Goal: Information Seeking & Learning: Learn about a topic

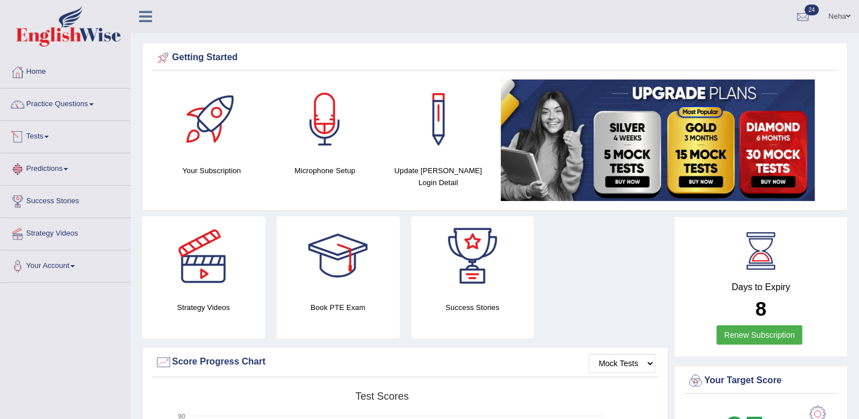
click at [50, 134] on link "Tests" at bounding box center [65, 135] width 129 height 28
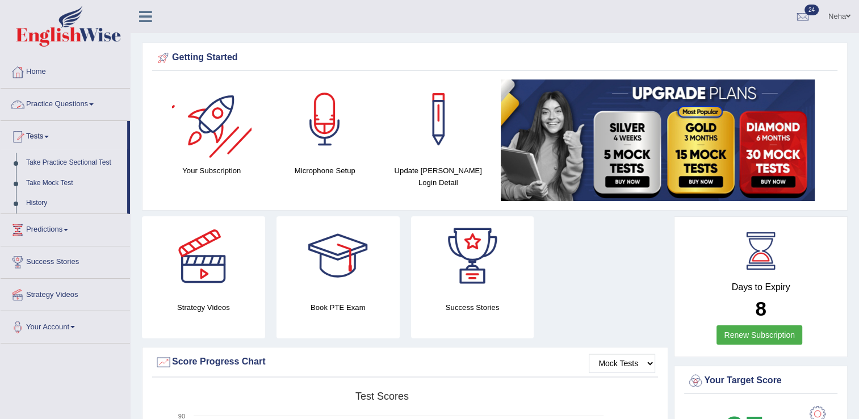
scroll to position [50, 0]
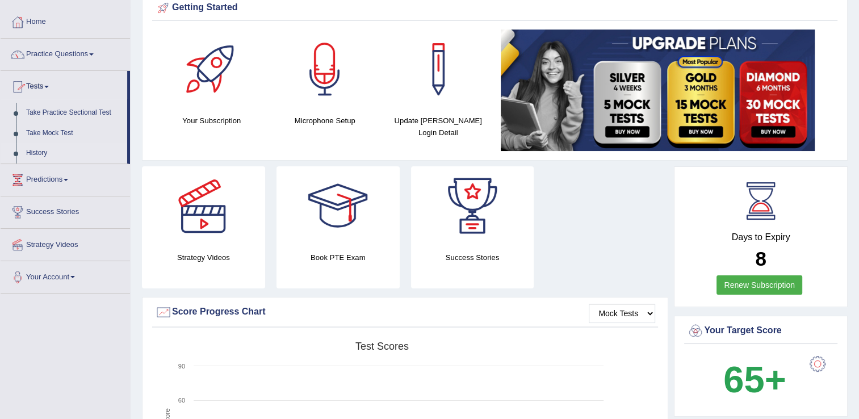
click at [39, 153] on link "History" at bounding box center [74, 153] width 106 height 20
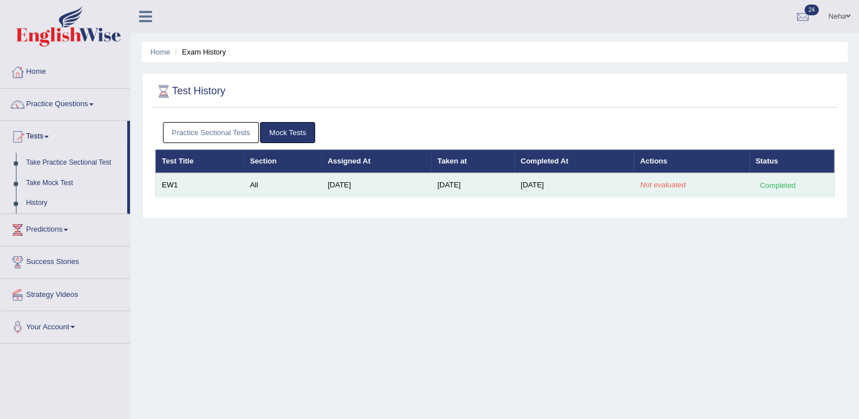
click at [777, 185] on div "Completed" at bounding box center [778, 185] width 44 height 12
click at [314, 185] on td "All" at bounding box center [283, 185] width 78 height 24
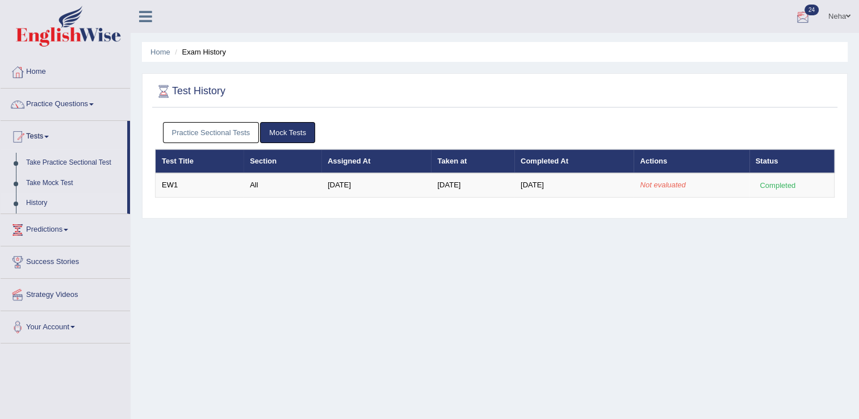
click at [800, 12] on div at bounding box center [802, 17] width 17 height 17
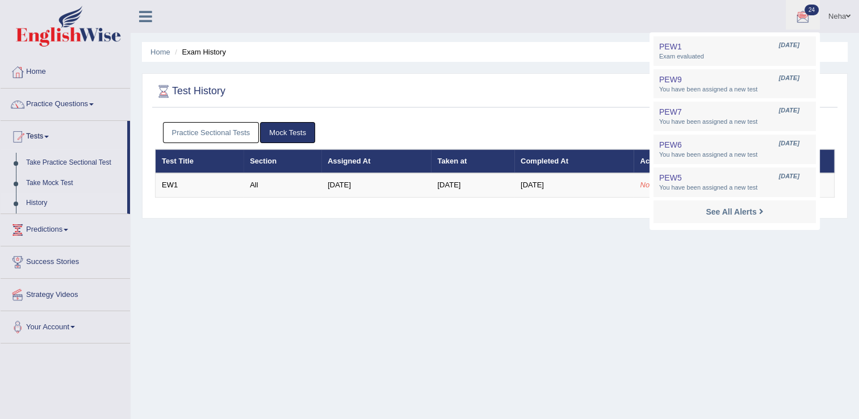
click at [786, 0] on link "24" at bounding box center [803, 15] width 34 height 30
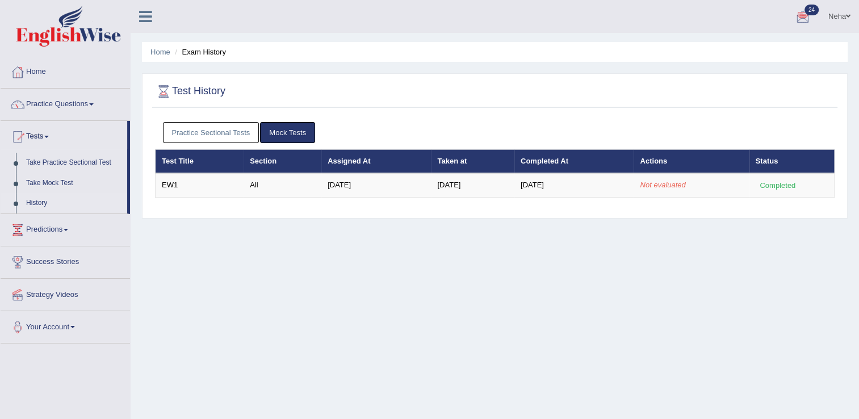
click at [800, 12] on div at bounding box center [802, 17] width 17 height 17
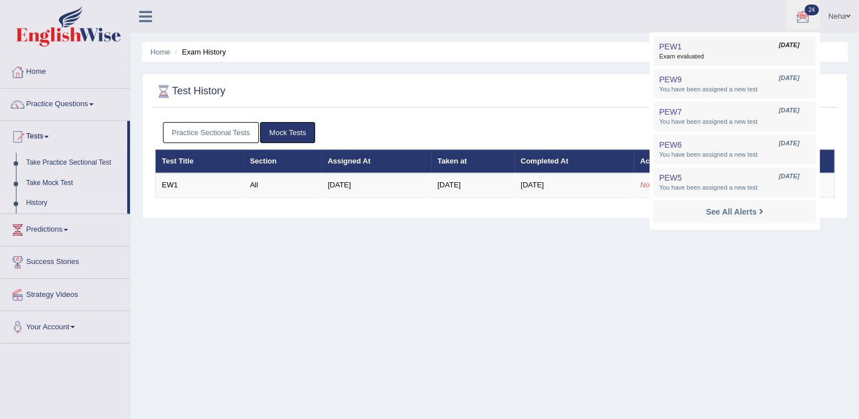
click at [724, 56] on span "Exam evaluated" at bounding box center [734, 56] width 151 height 9
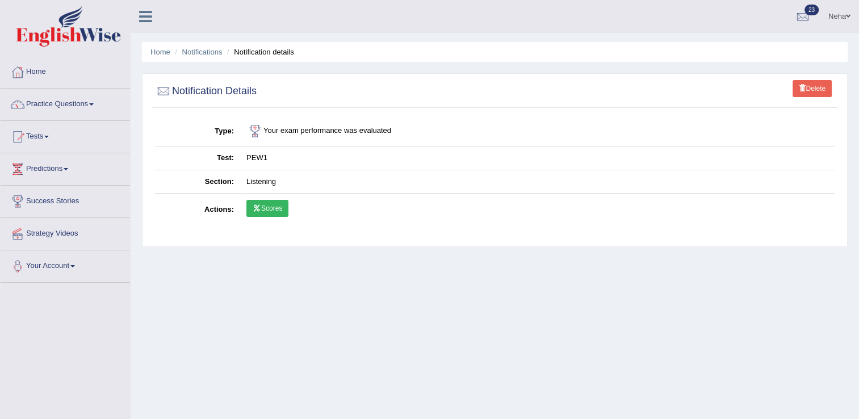
click at [263, 202] on link "Scores" at bounding box center [267, 208] width 42 height 17
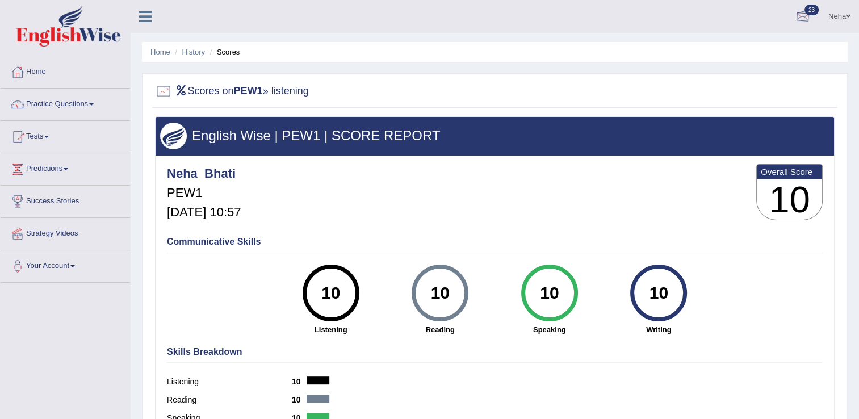
click at [802, 12] on div at bounding box center [802, 17] width 17 height 17
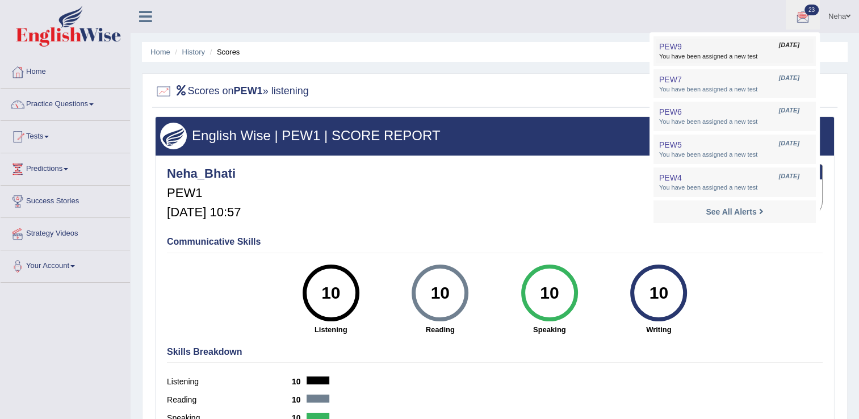
click at [749, 54] on span "You have been assigned a new test" at bounding box center [734, 56] width 151 height 9
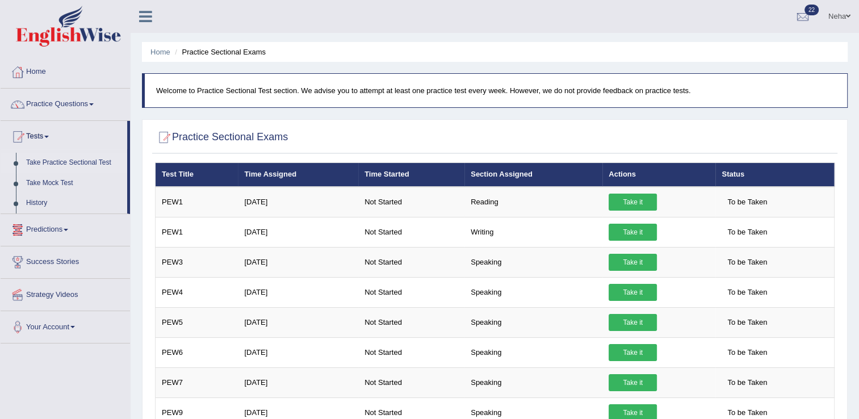
click at [807, 6] on span "22" at bounding box center [812, 10] width 14 height 11
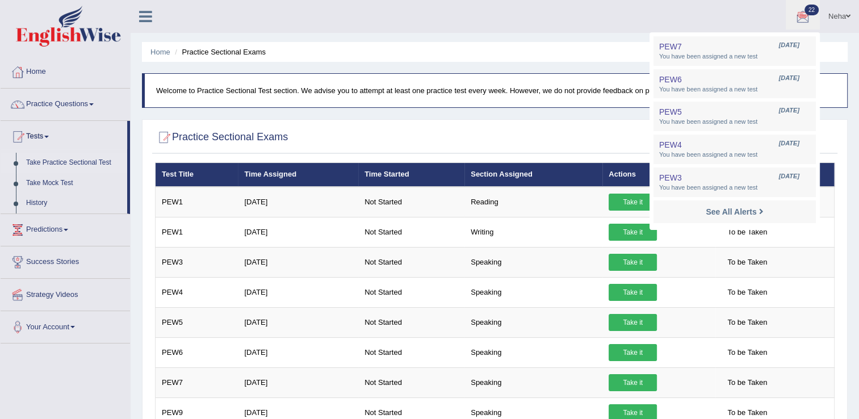
scroll to position [32, 0]
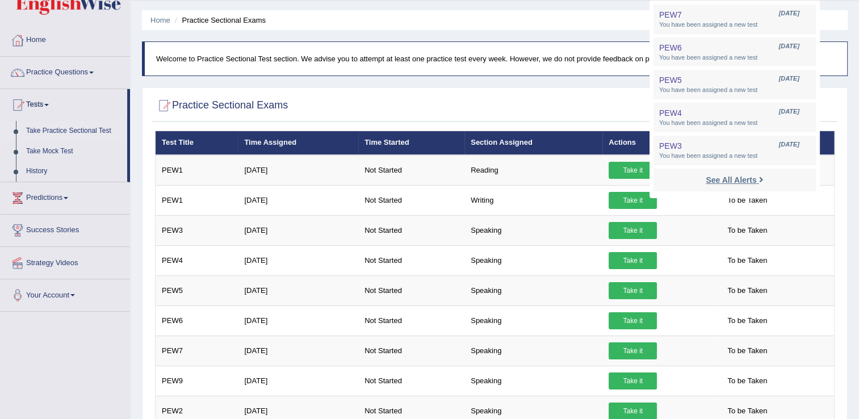
click at [735, 181] on strong "See All Alerts" at bounding box center [731, 179] width 51 height 9
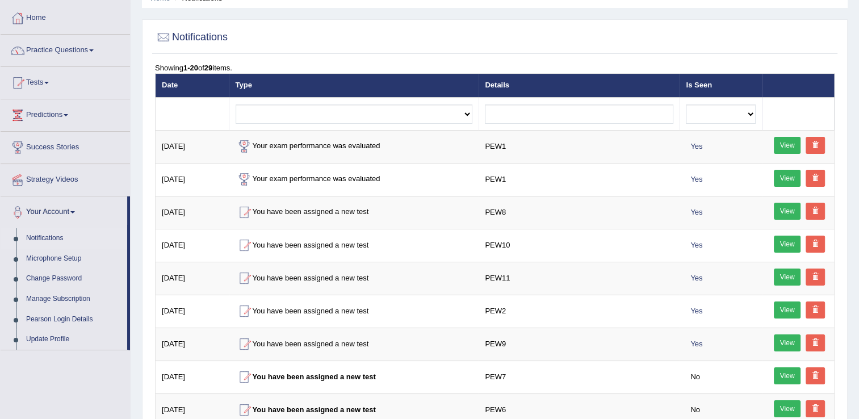
scroll to position [55, 0]
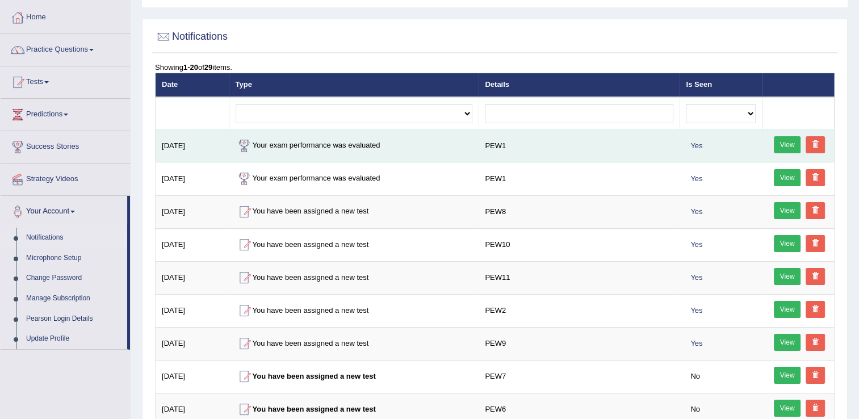
click at [783, 142] on link "View" at bounding box center [787, 144] width 27 height 17
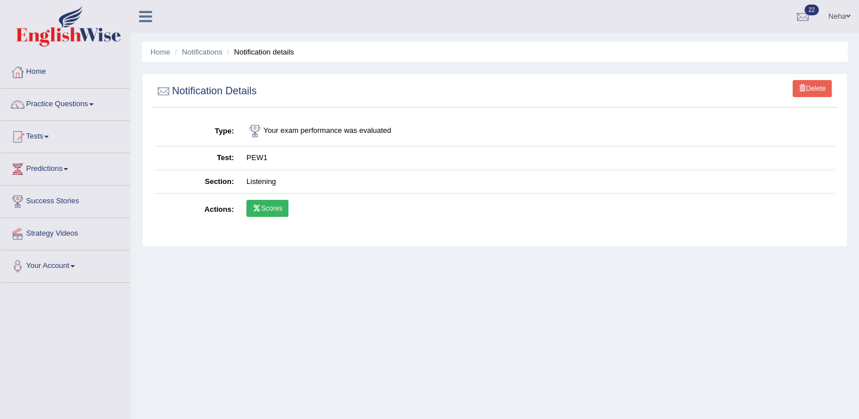
click at [48, 132] on link "Tests" at bounding box center [65, 135] width 129 height 28
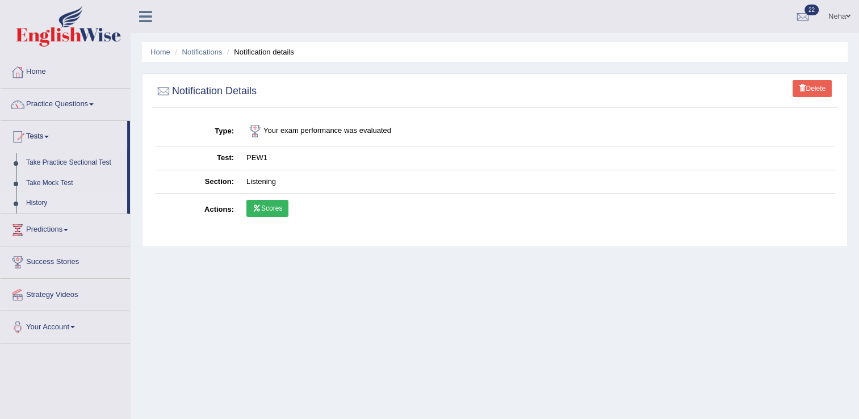
click at [35, 203] on link "History" at bounding box center [74, 203] width 106 height 20
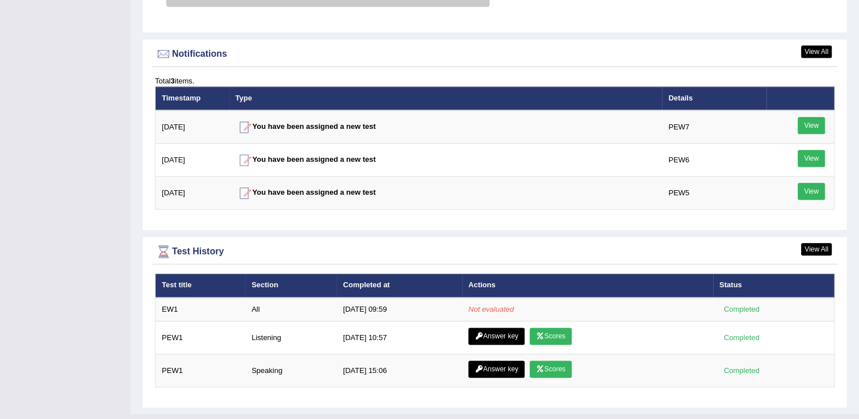
scroll to position [1369, 0]
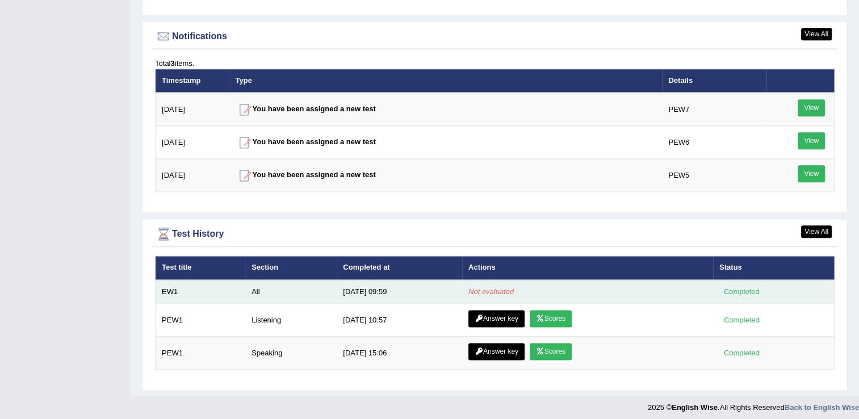
click at [743, 286] on div "Completed" at bounding box center [741, 292] width 44 height 12
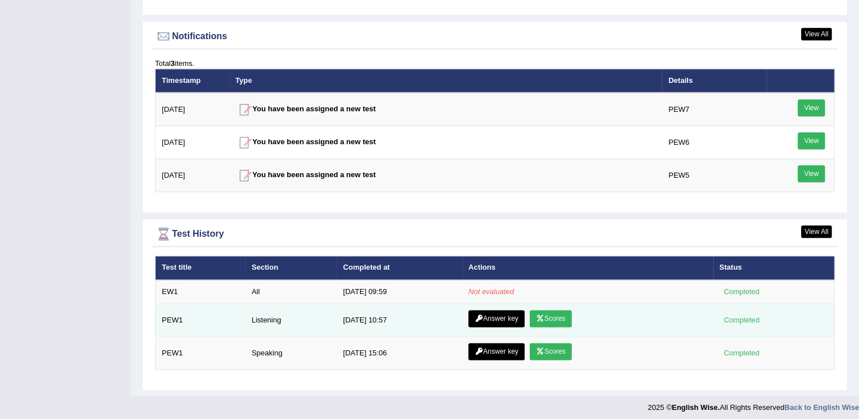
click at [548, 319] on link "Scores" at bounding box center [551, 318] width 42 height 17
click at [491, 315] on link "Answer key" at bounding box center [496, 318] width 56 height 17
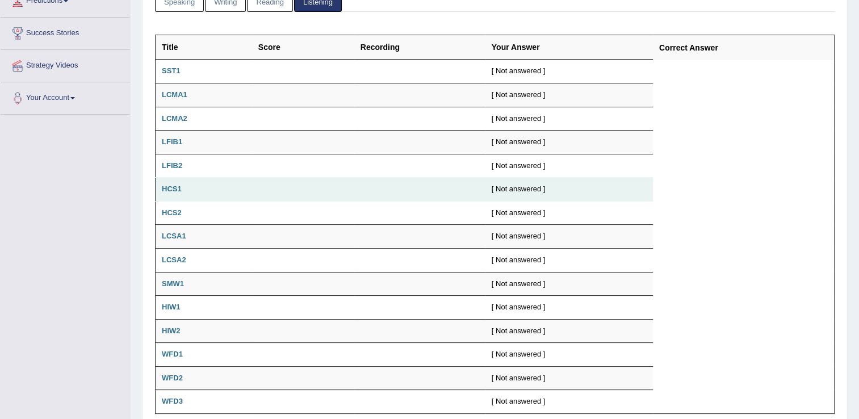
scroll to position [217, 0]
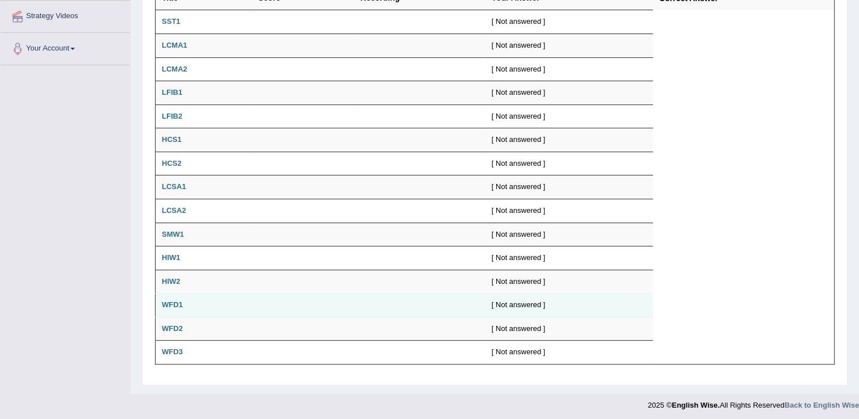
click at [179, 301] on b "WFD1" at bounding box center [172, 304] width 21 height 9
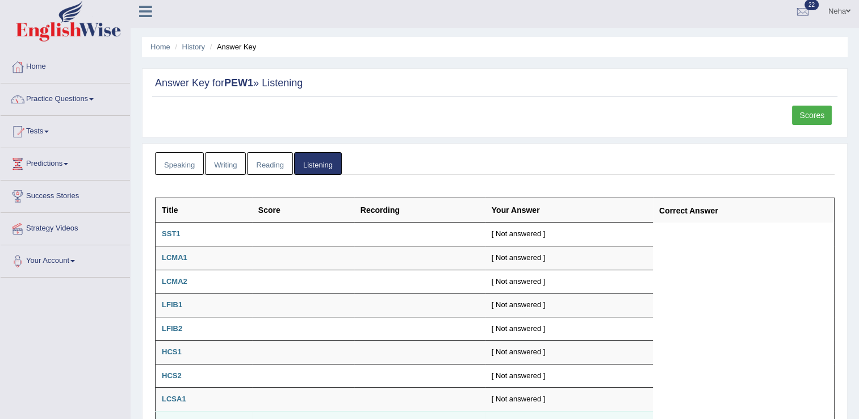
scroll to position [3, 0]
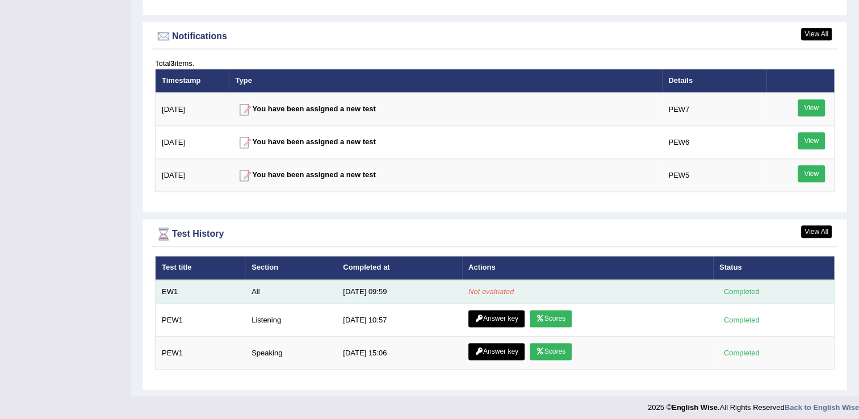
click at [733, 288] on div "Completed" at bounding box center [741, 292] width 44 height 12
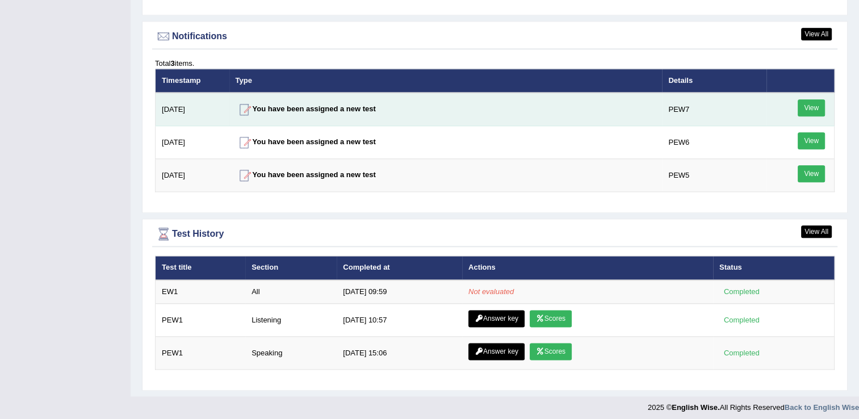
click at [812, 103] on link "View" at bounding box center [811, 107] width 27 height 17
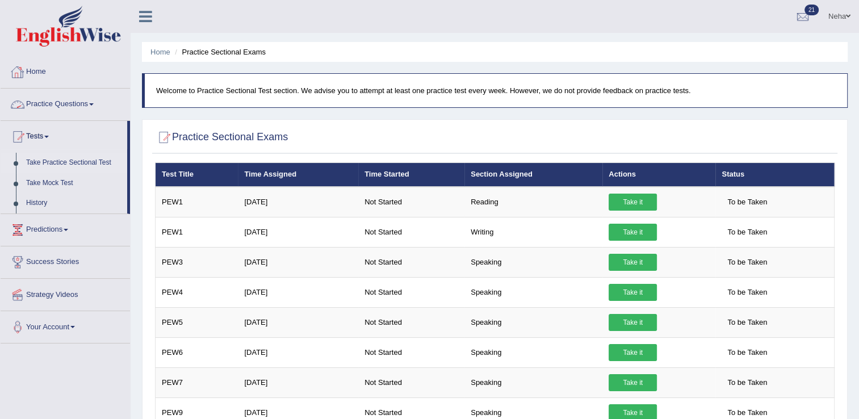
click at [77, 104] on link "Practice Questions" at bounding box center [65, 103] width 129 height 28
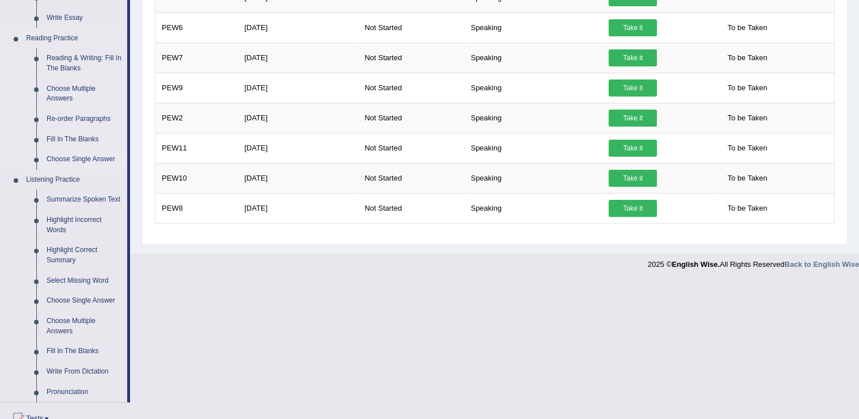
scroll to position [326, 0]
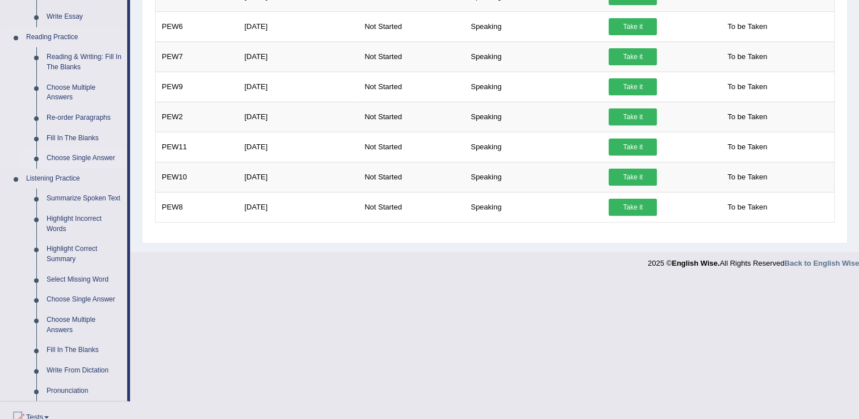
click at [94, 287] on link "Select Missing Word" at bounding box center [84, 280] width 86 height 20
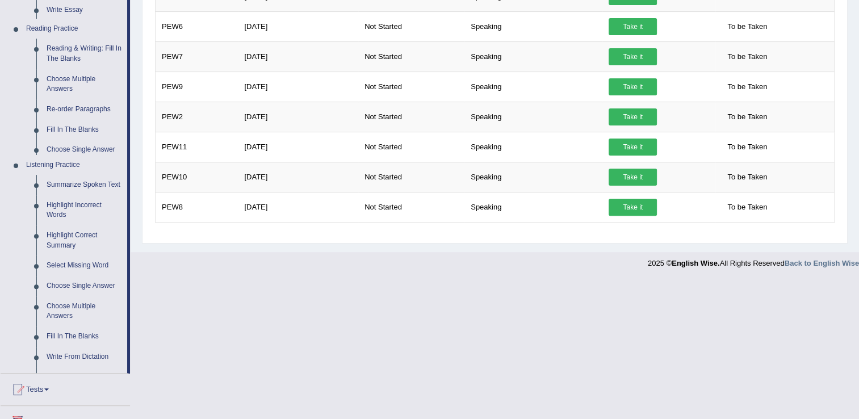
scroll to position [185, 0]
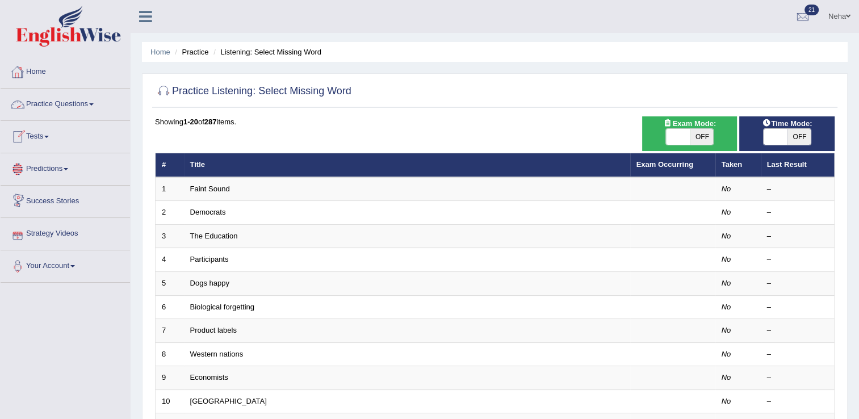
click at [95, 101] on link "Practice Questions" at bounding box center [65, 103] width 129 height 28
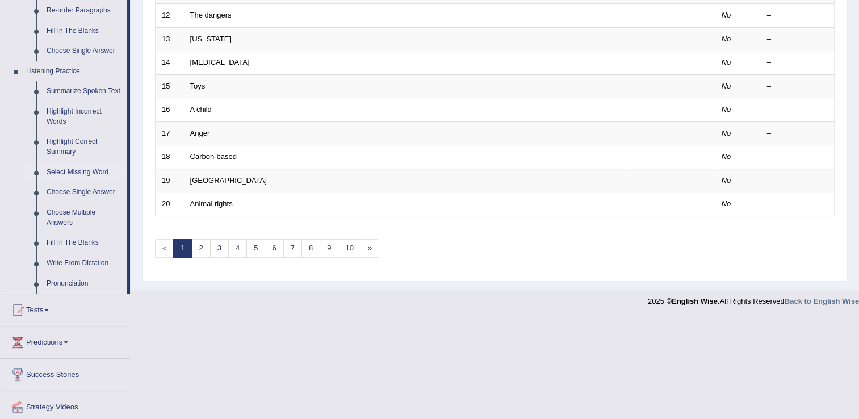
scroll to position [470, 0]
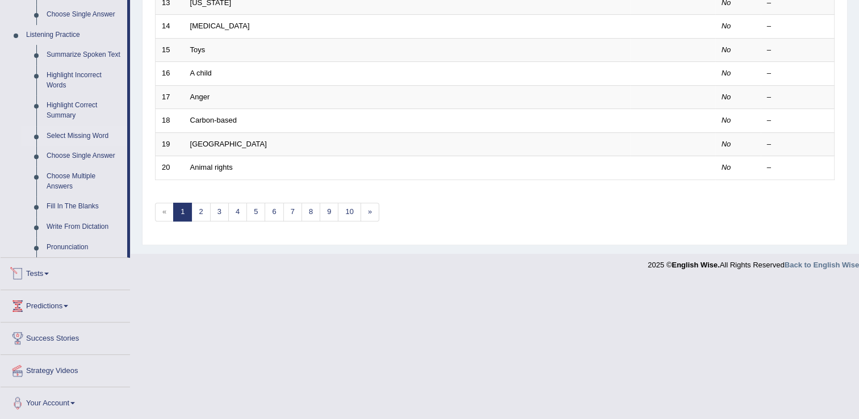
click at [61, 269] on link "Tests" at bounding box center [65, 272] width 129 height 28
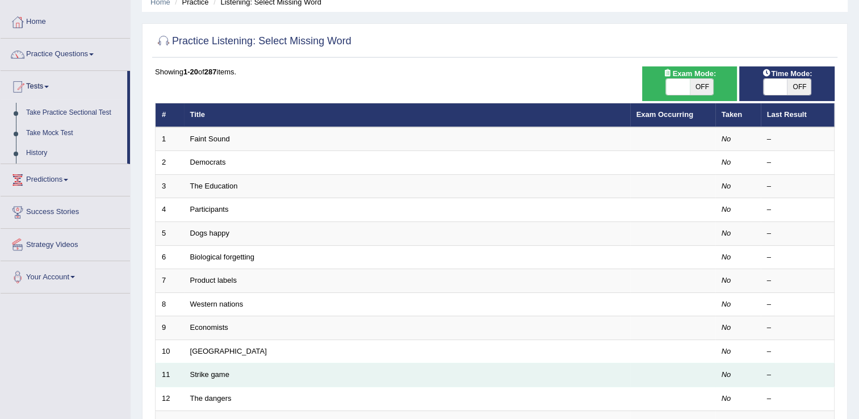
scroll to position [0, 0]
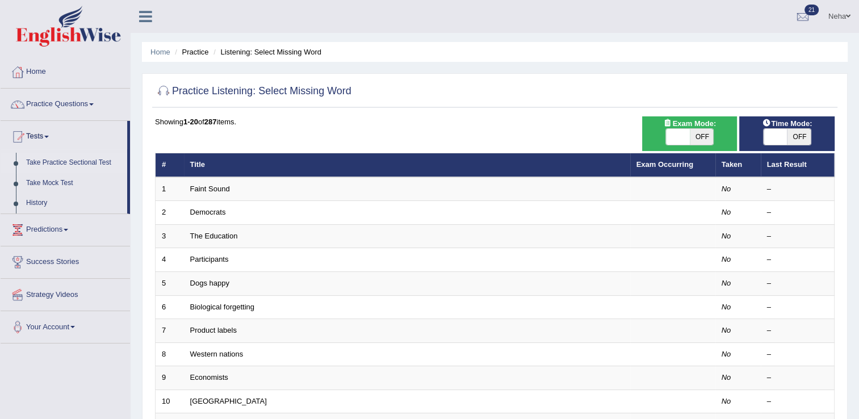
click at [89, 164] on link "Take Practice Sectional Test" at bounding box center [74, 163] width 106 height 20
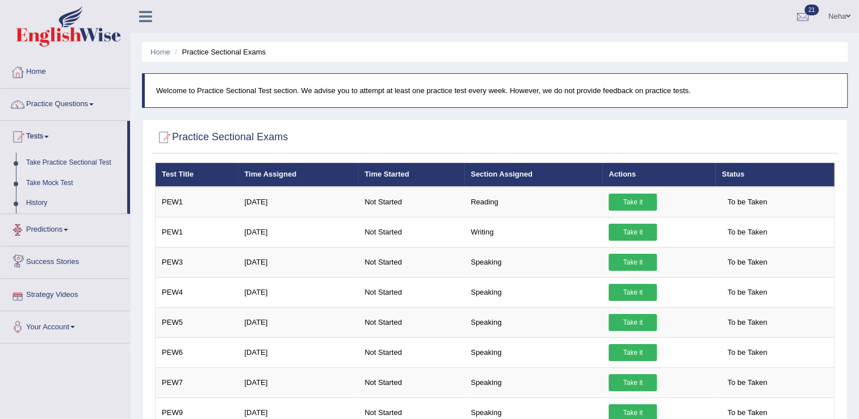
click at [74, 179] on link "Take Mock Test" at bounding box center [74, 183] width 106 height 20
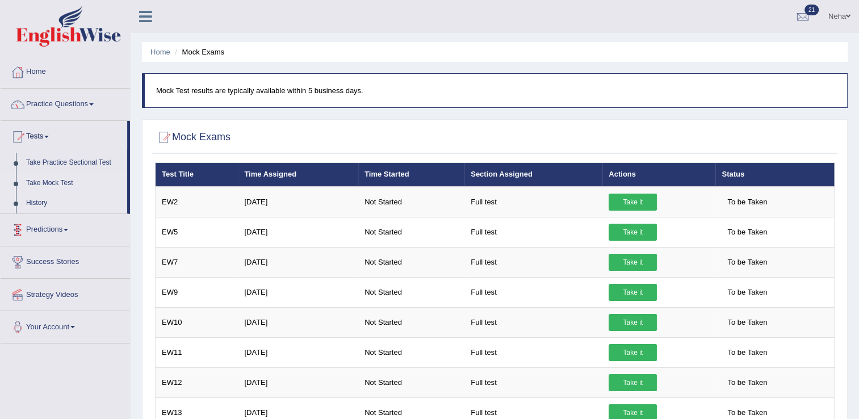
click at [41, 206] on link "History" at bounding box center [74, 203] width 106 height 20
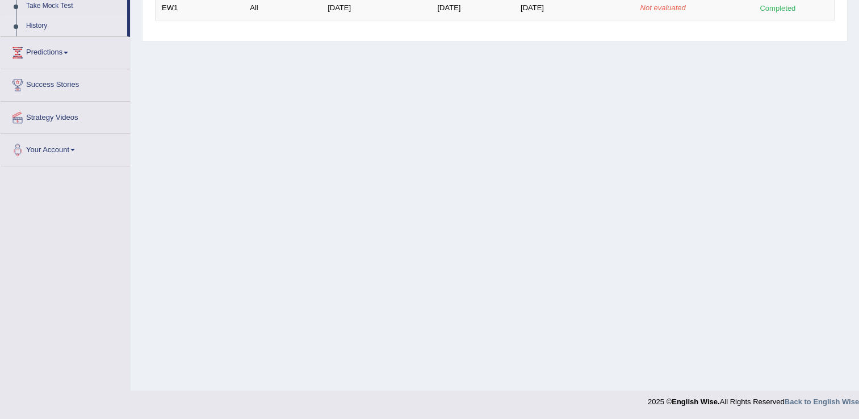
scroll to position [43, 0]
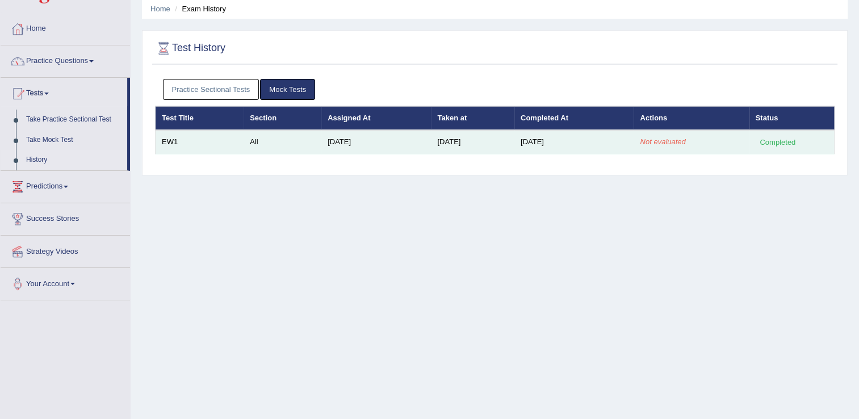
click at [784, 140] on div "Completed" at bounding box center [778, 142] width 44 height 12
click at [170, 144] on td "EW1" at bounding box center [200, 142] width 89 height 24
click at [255, 140] on td "All" at bounding box center [283, 142] width 78 height 24
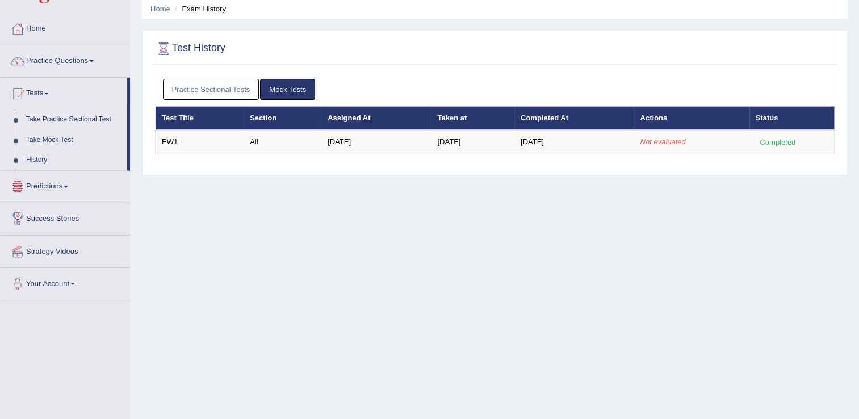
click at [69, 187] on link "Predictions" at bounding box center [65, 185] width 129 height 28
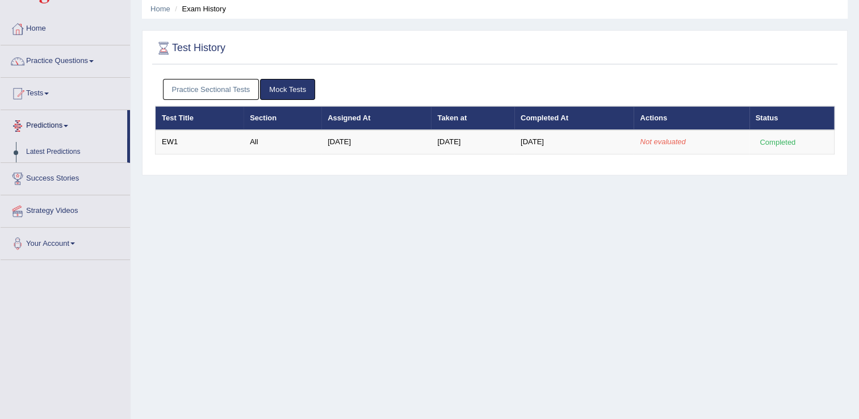
click at [66, 127] on link "Predictions" at bounding box center [64, 124] width 127 height 28
click at [66, 153] on link "Success Stories" at bounding box center [65, 157] width 129 height 28
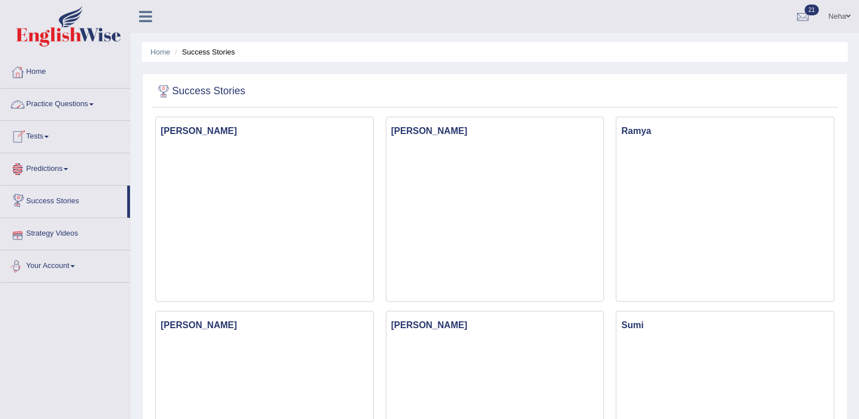
click at [58, 268] on link "Your Account" at bounding box center [65, 264] width 129 height 28
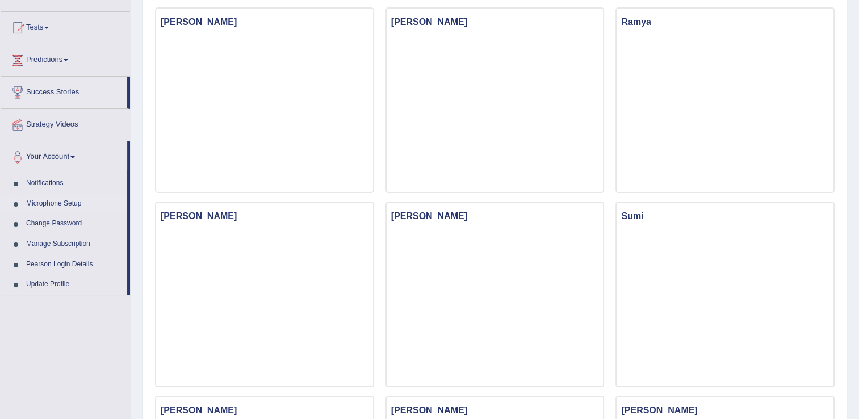
scroll to position [115, 0]
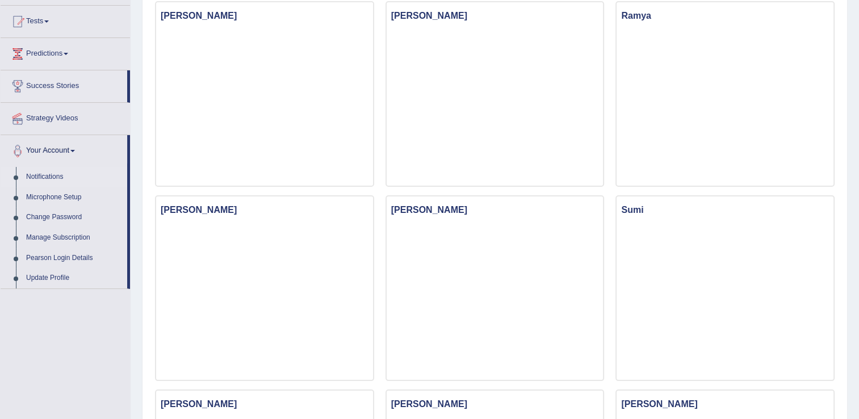
click at [55, 174] on link "Notifications" at bounding box center [74, 177] width 106 height 20
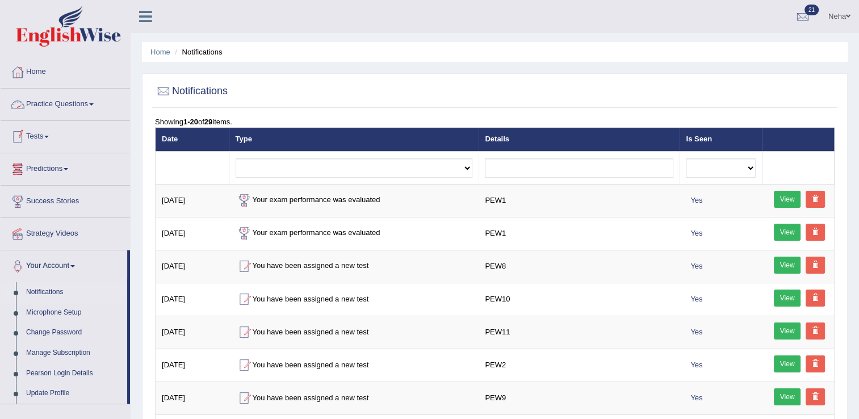
click at [93, 103] on span at bounding box center [91, 104] width 5 height 2
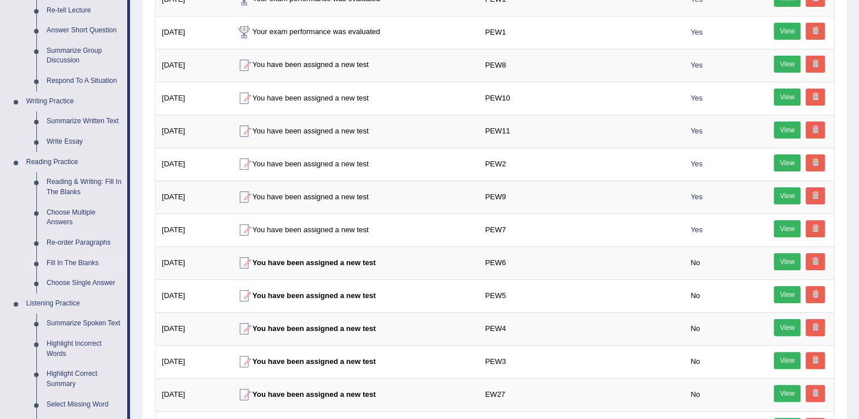
scroll to position [248, 0]
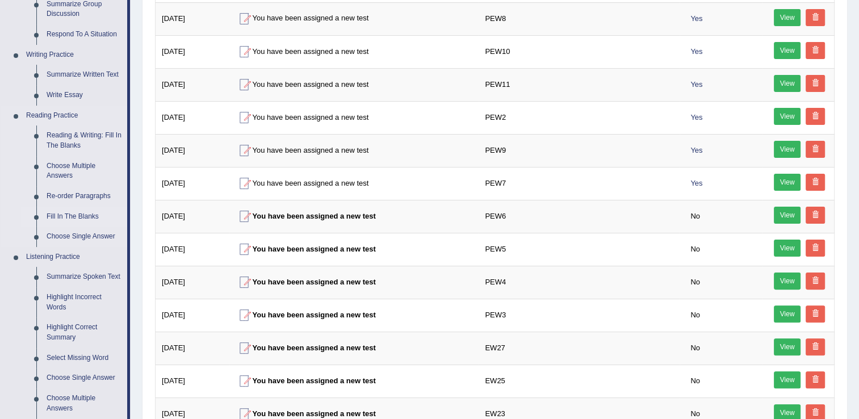
click at [89, 215] on link "Fill In The Blanks" at bounding box center [84, 217] width 86 height 20
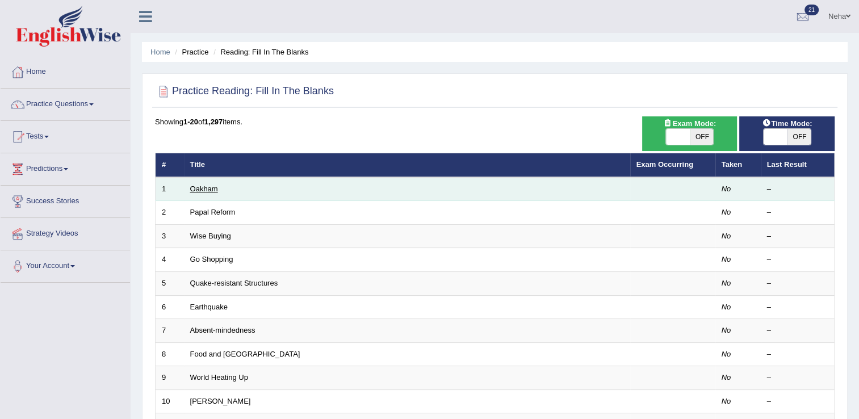
click at [215, 189] on link "Oakham" at bounding box center [204, 189] width 28 height 9
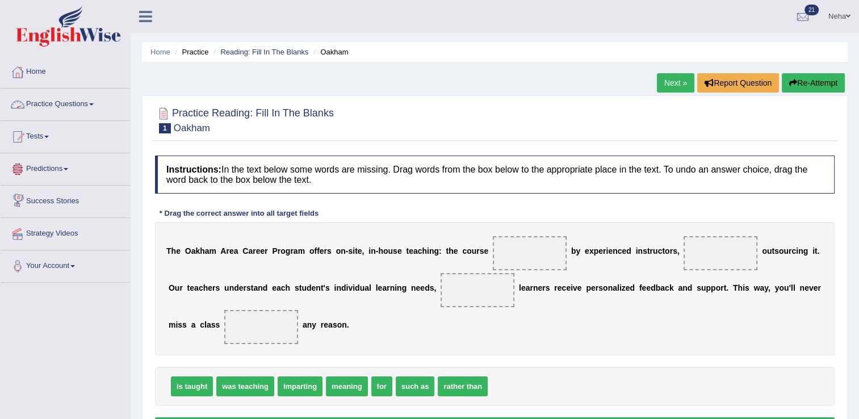
click at [95, 106] on link "Practice Questions" at bounding box center [65, 103] width 129 height 28
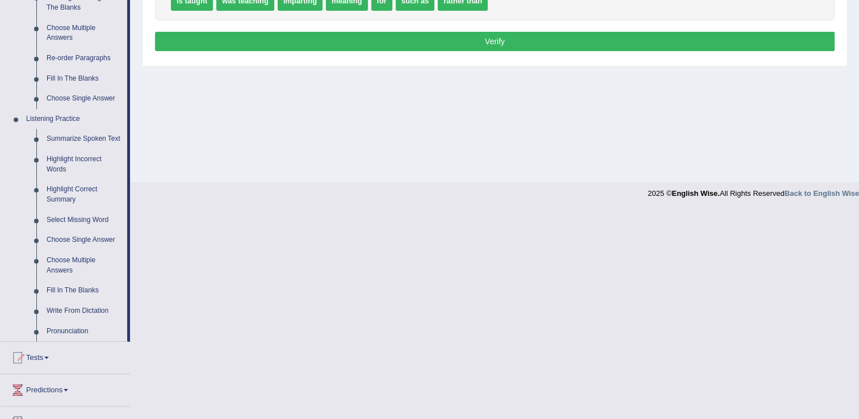
scroll to position [470, 0]
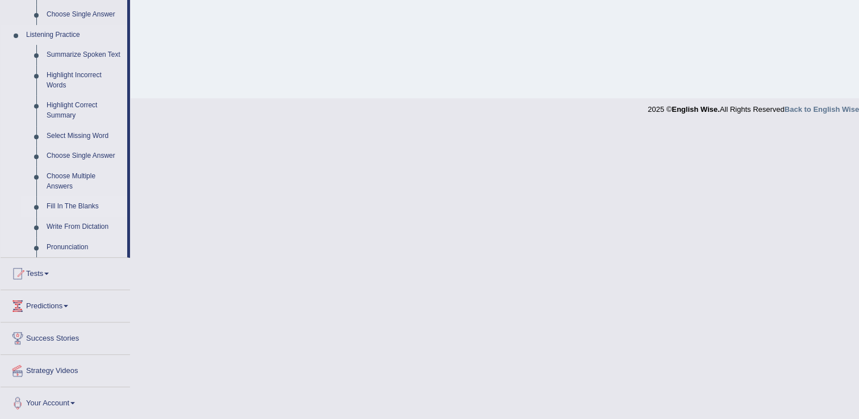
click at [73, 208] on link "Fill In The Blanks" at bounding box center [84, 206] width 86 height 20
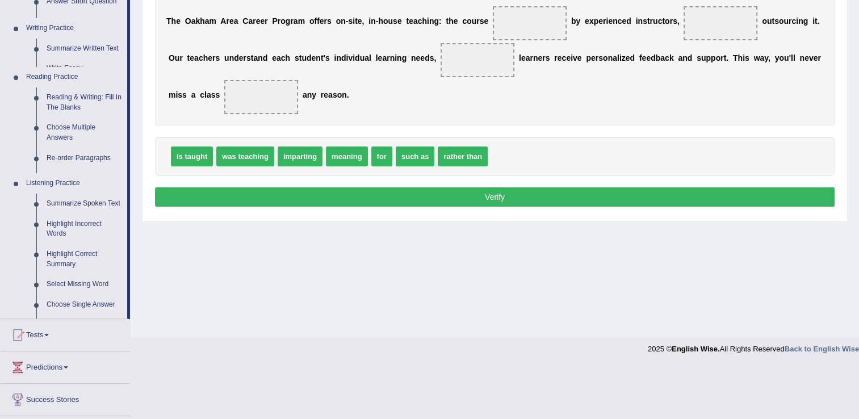
scroll to position [177, 0]
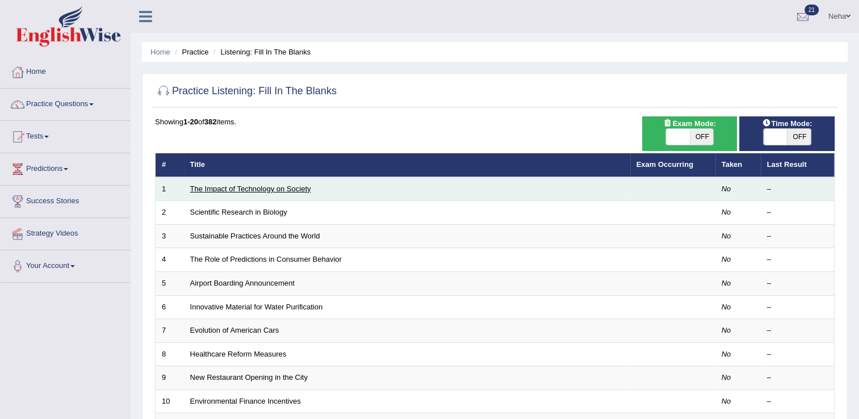
click at [269, 190] on link "The Impact of Technology on Society" at bounding box center [250, 189] width 121 height 9
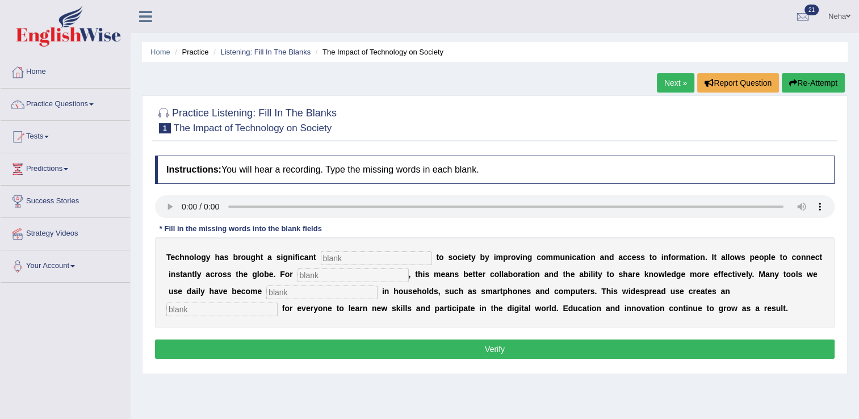
click at [362, 265] on div "T e c h n o l o g y h a s b r o u g h t a s i g n i f i c a n t t o s o c i e t…" at bounding box center [495, 282] width 680 height 91
click at [361, 254] on input "text" at bounding box center [376, 259] width 111 height 14
type input "benafit"
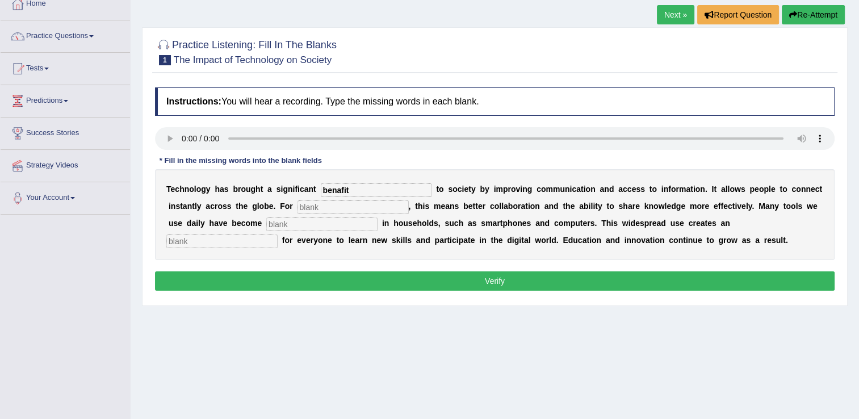
click at [300, 200] on input "text" at bounding box center [353, 207] width 111 height 14
type input "humans"
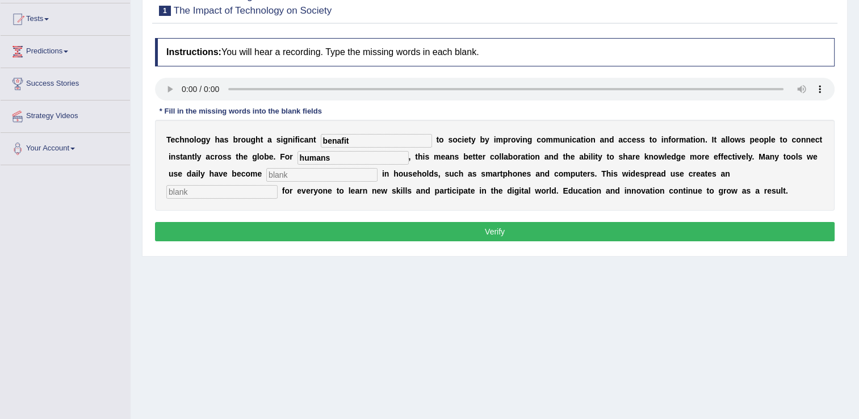
scroll to position [119, 0]
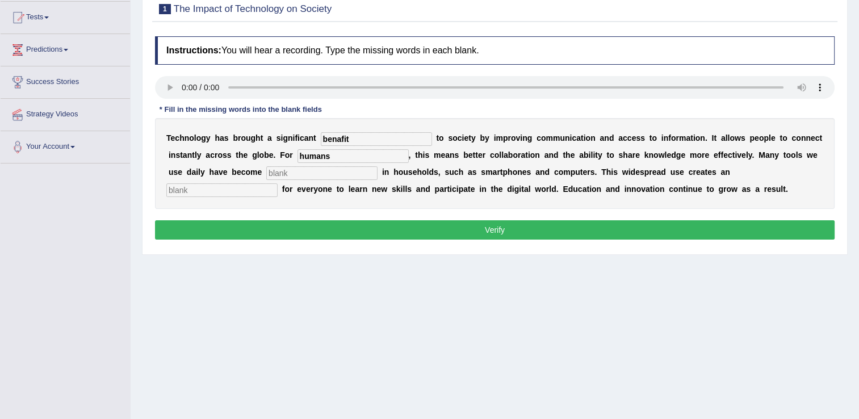
click at [266, 174] on input "text" at bounding box center [321, 173] width 111 height 14
type input "common"
click at [278, 183] on input "text" at bounding box center [221, 190] width 111 height 14
type input "opportunity"
click at [579, 233] on button "Verify" at bounding box center [495, 229] width 680 height 19
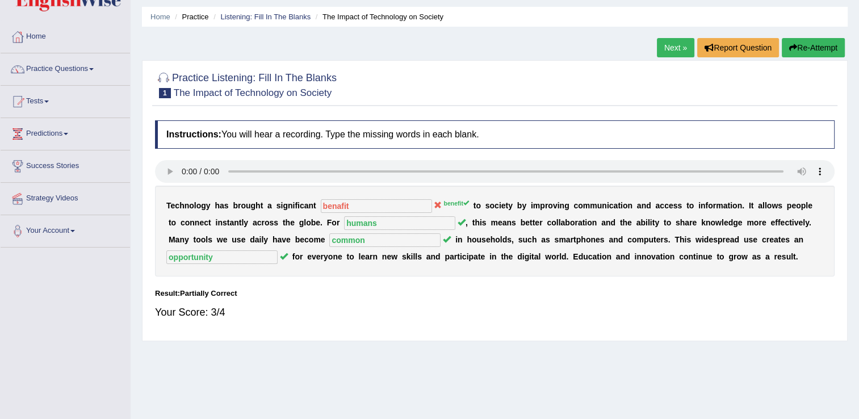
scroll to position [36, 0]
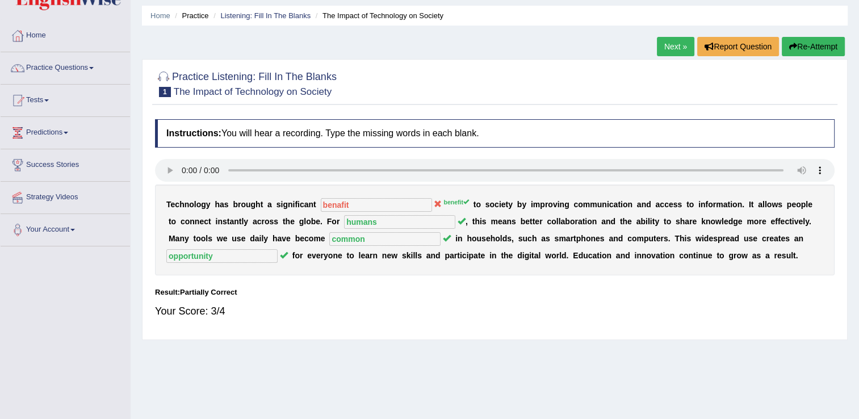
click at [807, 47] on button "Re-Attempt" at bounding box center [813, 46] width 63 height 19
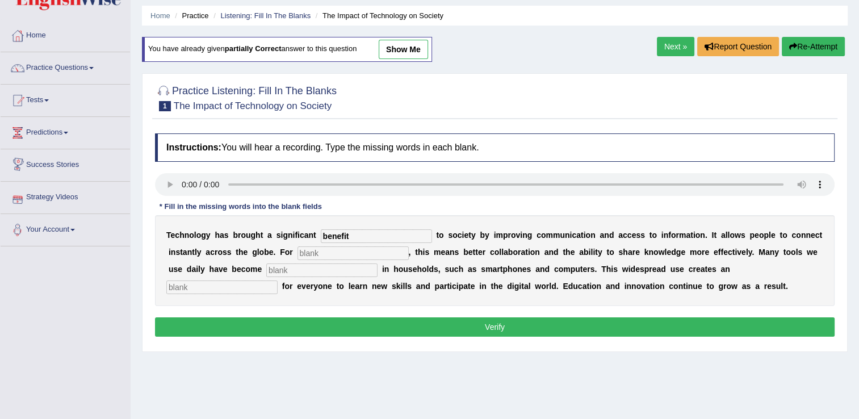
type input "benefit"
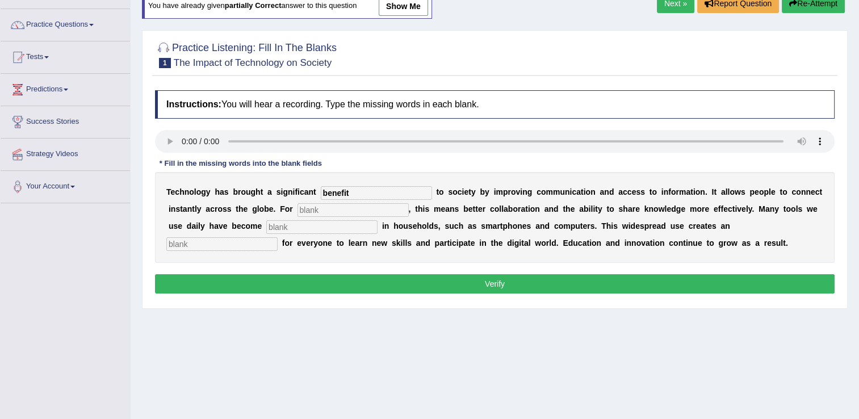
scroll to position [79, 0]
click at [298, 206] on input "text" at bounding box center [353, 210] width 111 height 14
type input "humans"
click at [266, 225] on input "text" at bounding box center [321, 227] width 111 height 14
type input "common"
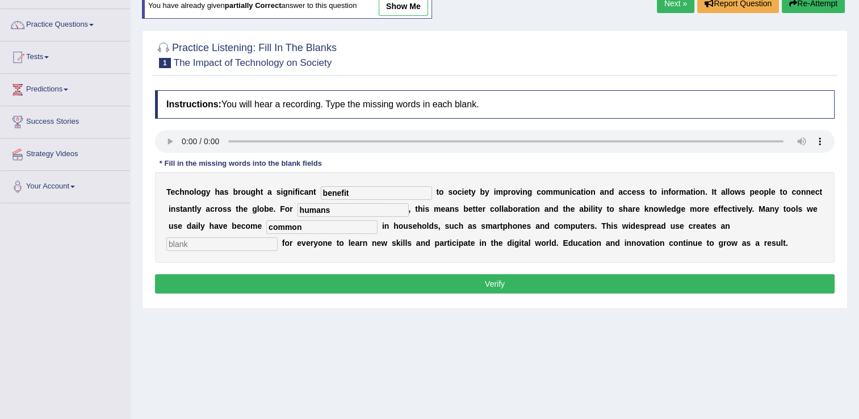
click at [278, 237] on input "text" at bounding box center [221, 244] width 111 height 14
type input "opportunity"
click at [581, 283] on button "Verify" at bounding box center [495, 283] width 680 height 19
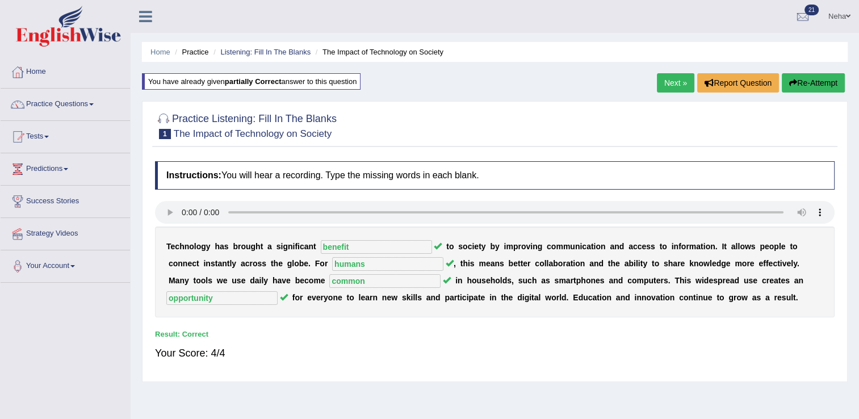
scroll to position [0, 0]
click at [49, 136] on span at bounding box center [46, 137] width 5 height 2
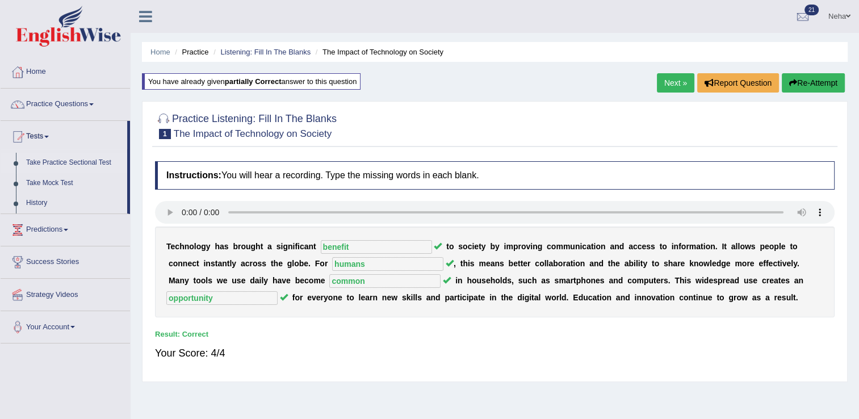
click at [79, 158] on link "Take Practice Sectional Test" at bounding box center [74, 163] width 106 height 20
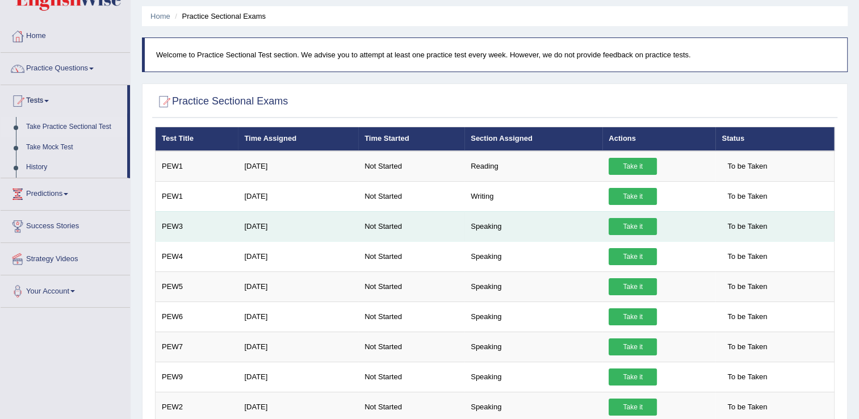
scroll to position [185, 0]
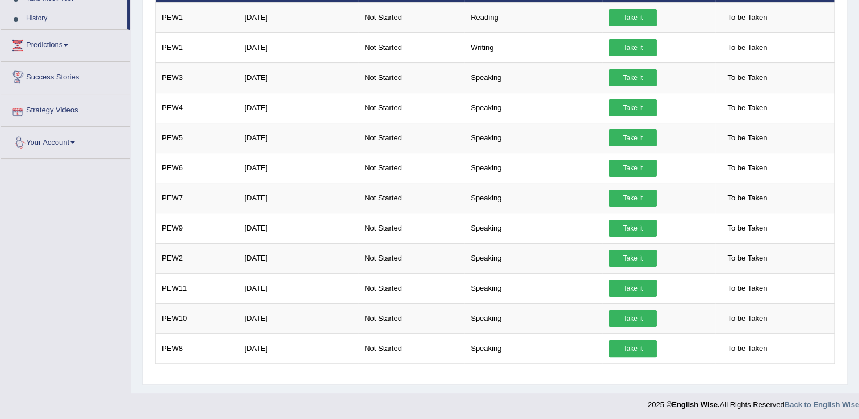
click at [64, 43] on link "Predictions" at bounding box center [65, 44] width 129 height 28
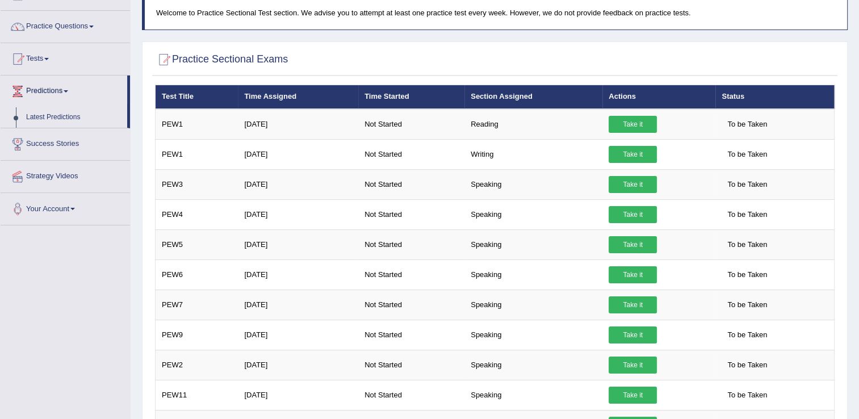
scroll to position [77, 0]
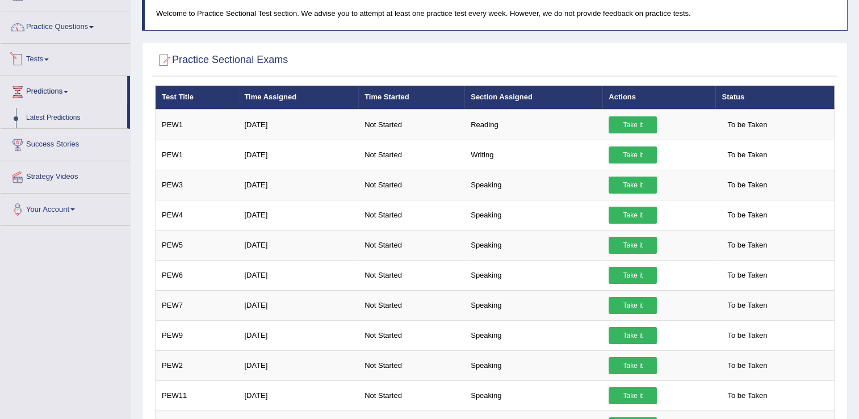
click at [52, 56] on link "Tests" at bounding box center [65, 58] width 129 height 28
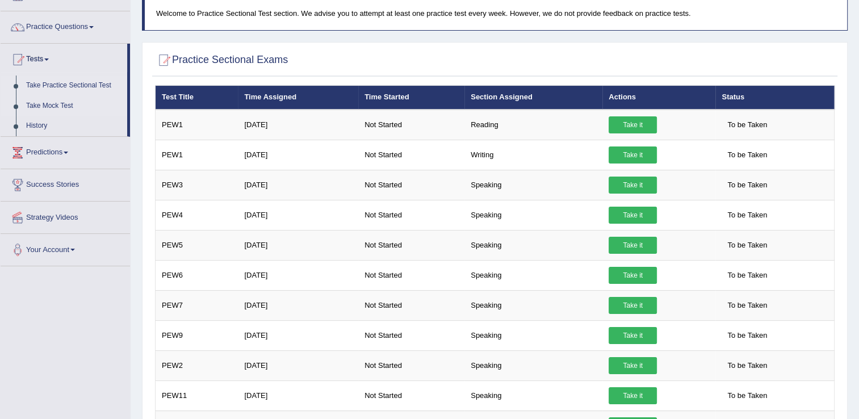
click at [55, 104] on link "Take Mock Test" at bounding box center [74, 106] width 106 height 20
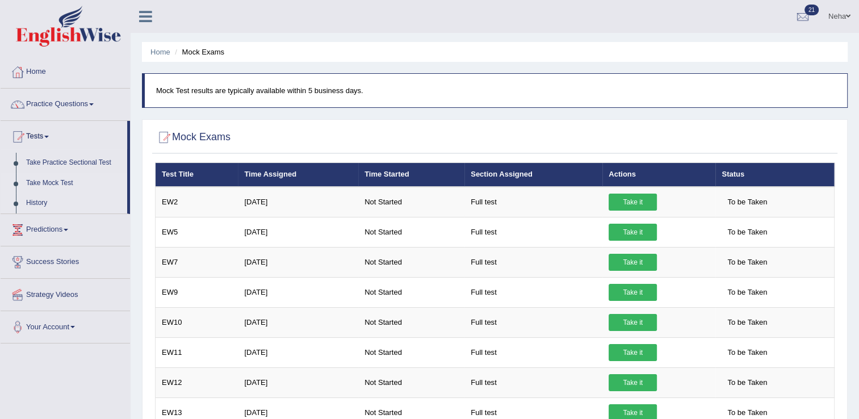
click at [38, 200] on link "History" at bounding box center [74, 203] width 106 height 20
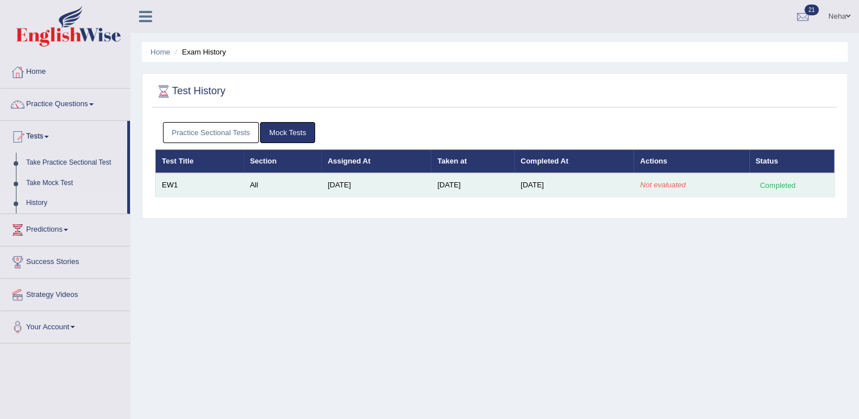
click at [777, 187] on div "Completed" at bounding box center [778, 185] width 44 height 12
click at [459, 187] on td "[DATE]" at bounding box center [472, 185] width 83 height 24
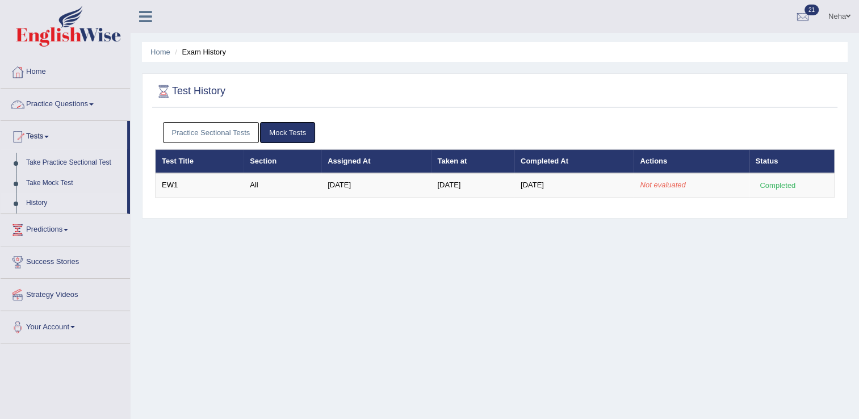
click at [94, 104] on span at bounding box center [91, 104] width 5 height 2
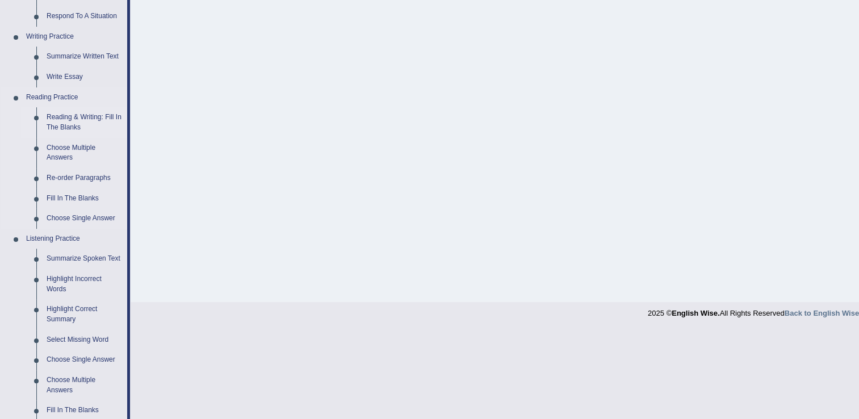
scroll to position [470, 0]
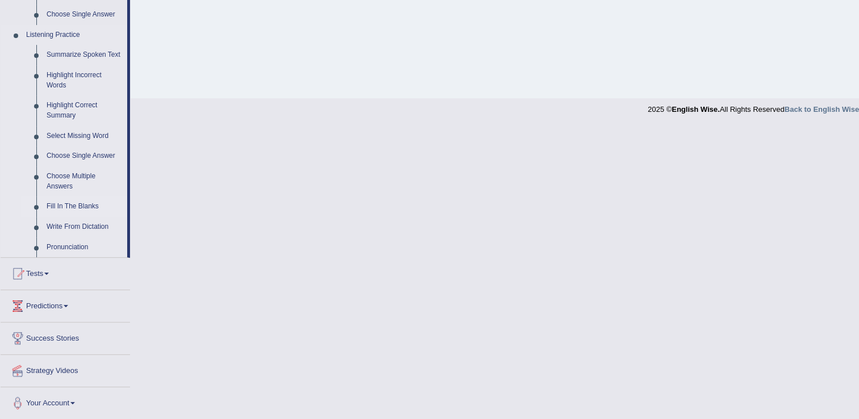
click at [70, 202] on link "Fill In The Blanks" at bounding box center [84, 206] width 86 height 20
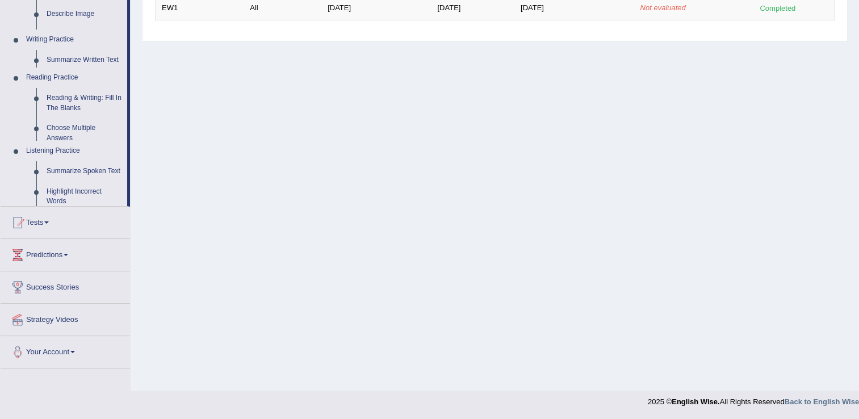
scroll to position [177, 0]
click at [41, 313] on link "Fill In The Blanks" at bounding box center [84, 323] width 86 height 20
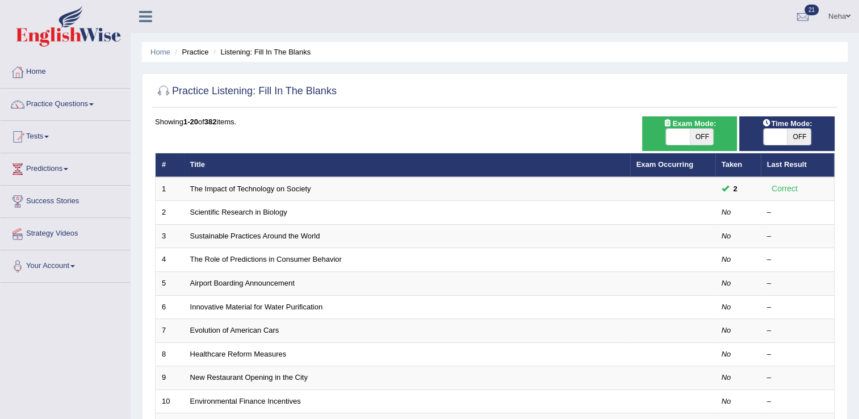
scroll to position [43, 0]
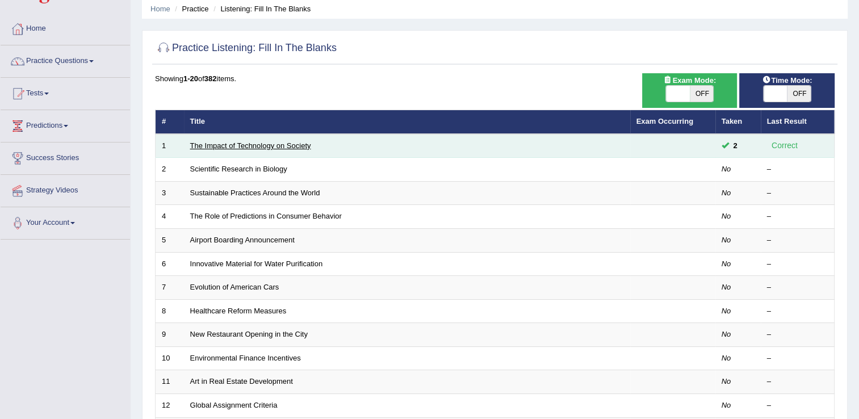
click at [296, 141] on link "The Impact of Technology on Society" at bounding box center [250, 145] width 121 height 9
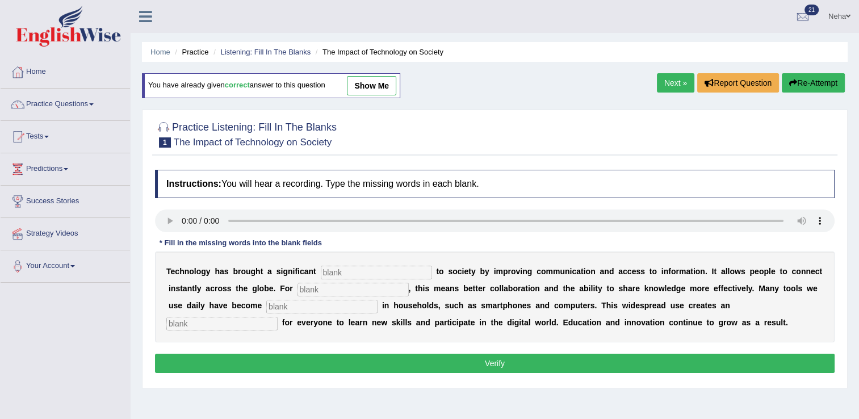
click at [678, 81] on link "Next »" at bounding box center [675, 82] width 37 height 19
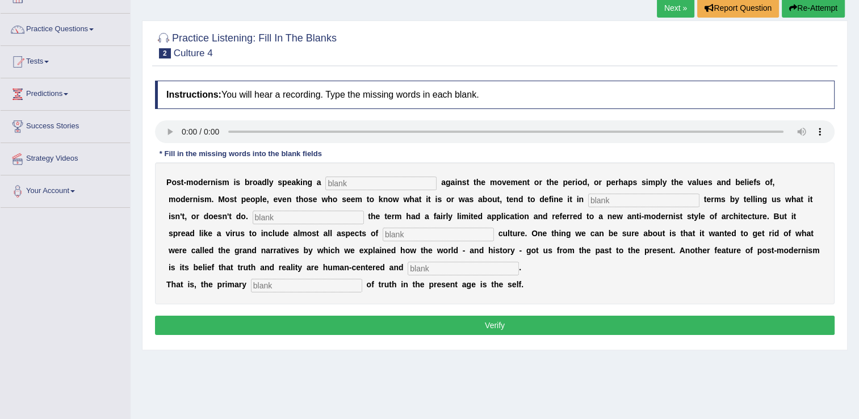
scroll to position [76, 0]
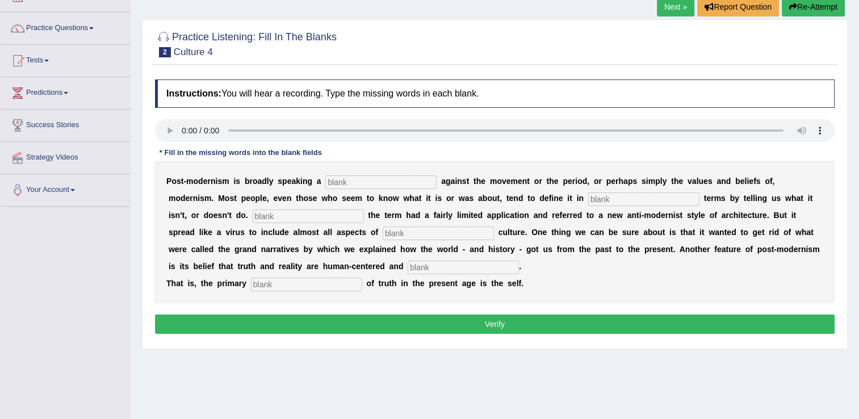
click at [343, 183] on input "text" at bounding box center [380, 182] width 111 height 14
type input "reaction"
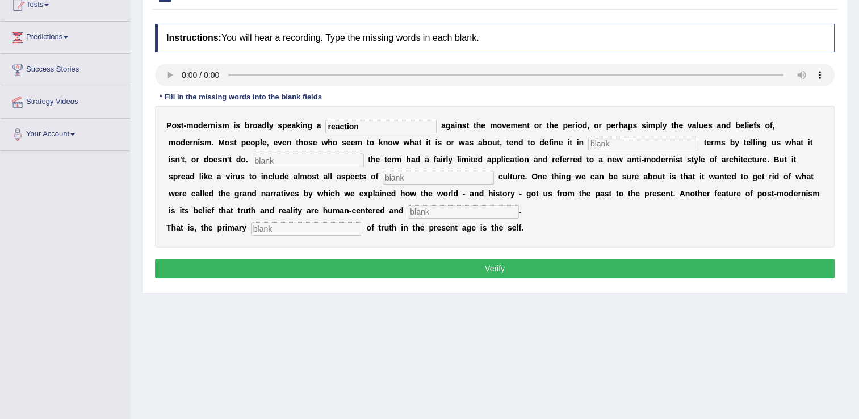
scroll to position [140, 0]
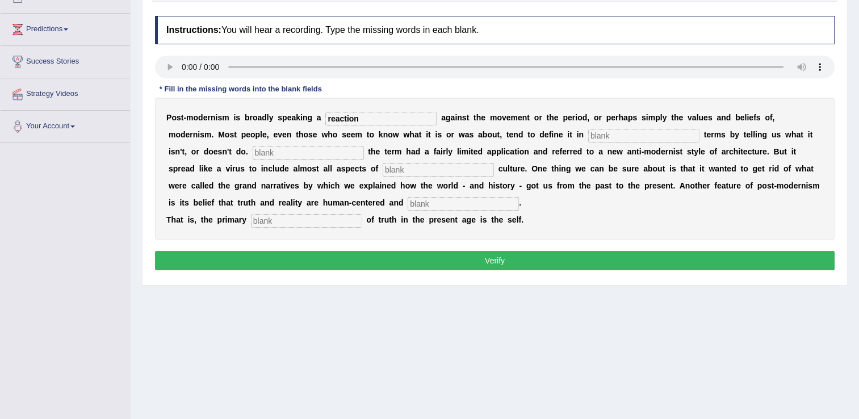
click at [588, 137] on input "text" at bounding box center [643, 136] width 111 height 14
type input "negative"
click at [253, 150] on input "text" at bounding box center [308, 153] width 111 height 14
type input "initially"
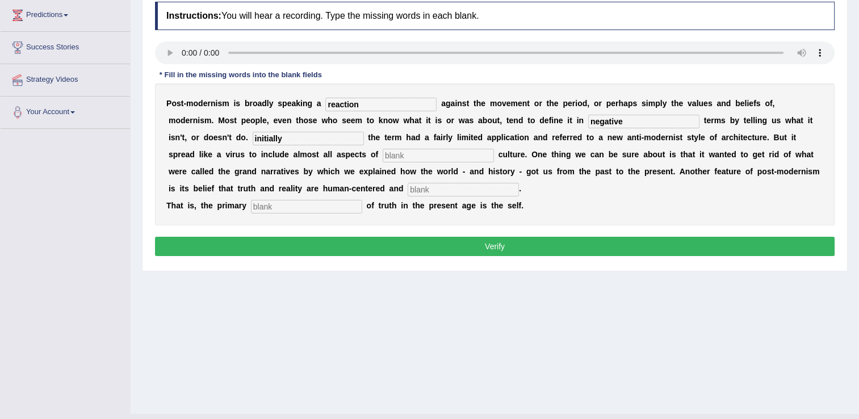
scroll to position [159, 0]
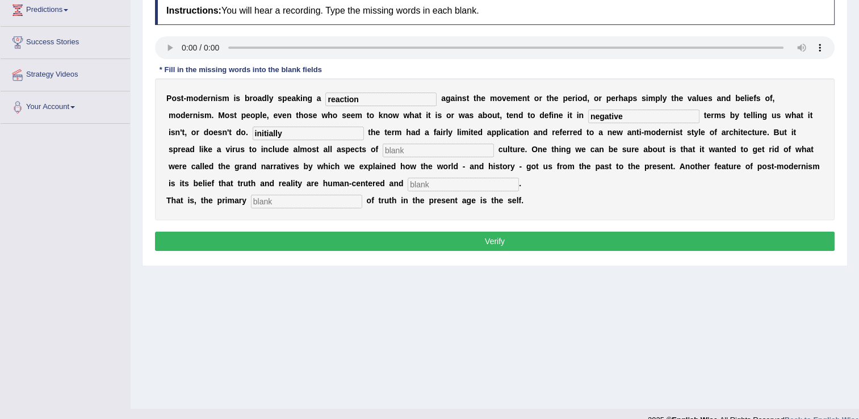
click at [383, 144] on input "text" at bounding box center [438, 151] width 111 height 14
type input "contemperary"
click at [408, 182] on input "text" at bounding box center [463, 185] width 111 height 14
click at [408, 181] on input "text" at bounding box center [463, 185] width 111 height 14
type input "internal"
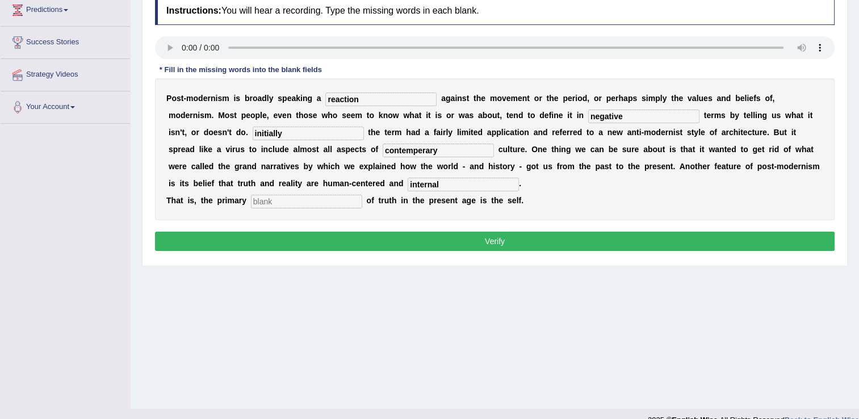
click at [304, 196] on input "text" at bounding box center [306, 202] width 111 height 14
type input "source"
click at [404, 242] on button "Verify" at bounding box center [495, 241] width 680 height 19
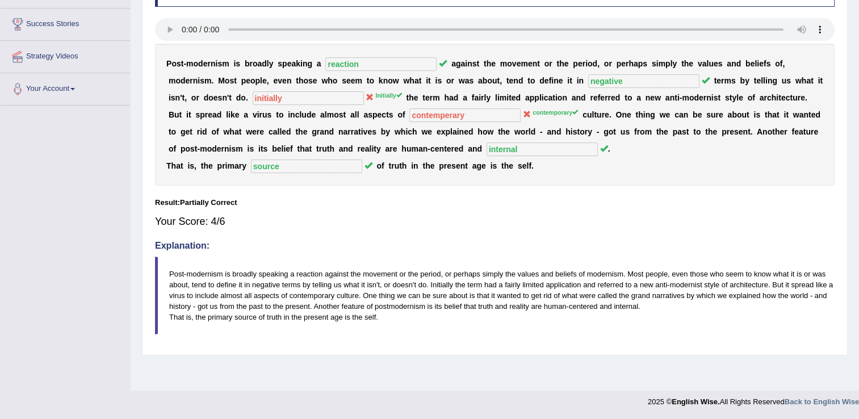
scroll to position [48, 0]
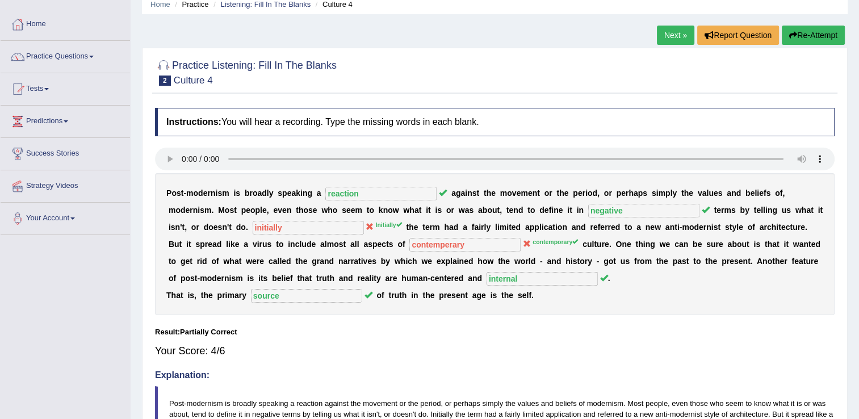
click at [812, 36] on button "Re-Attempt" at bounding box center [813, 35] width 63 height 19
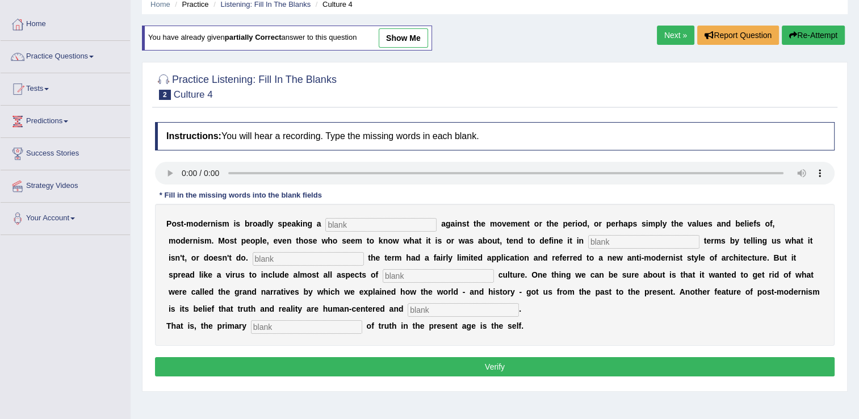
click at [351, 225] on input "text" at bounding box center [380, 225] width 111 height 14
click at [342, 224] on input "text" at bounding box center [380, 225] width 111 height 14
type input "reaction"
click at [588, 237] on input "text" at bounding box center [643, 242] width 111 height 14
type input "negative"
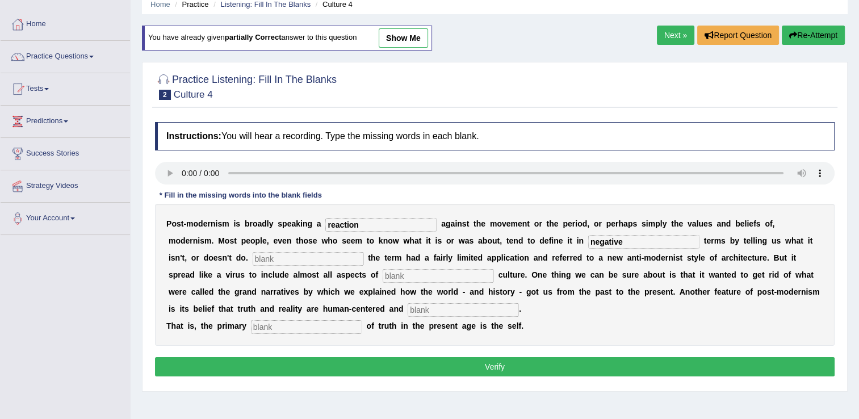
click at [253, 255] on input "text" at bounding box center [308, 259] width 111 height 14
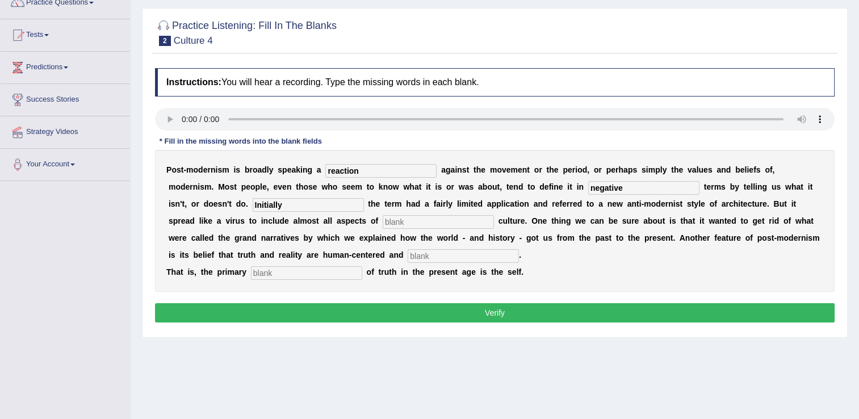
scroll to position [102, 0]
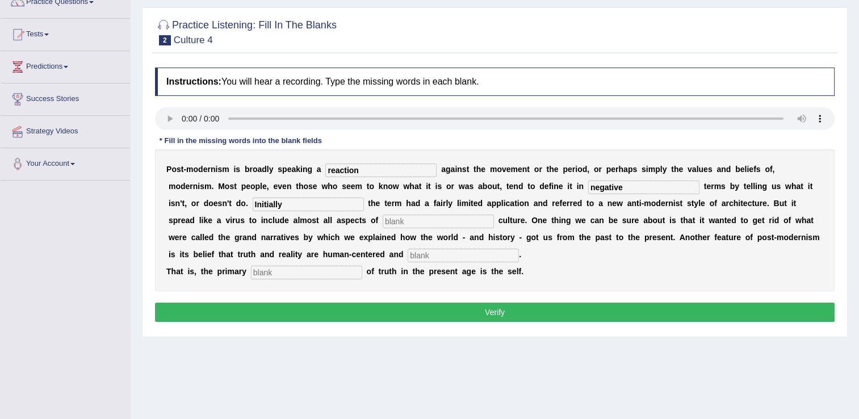
type input "Initially"
click at [383, 221] on input "text" at bounding box center [438, 222] width 111 height 14
type input "contemporary"
click at [408, 253] on input "text" at bounding box center [463, 256] width 111 height 14
type input "internal"
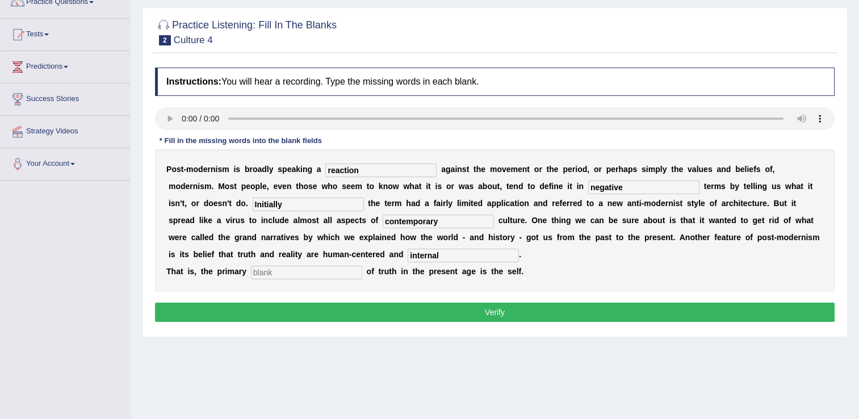
click at [282, 266] on input "text" at bounding box center [306, 273] width 111 height 14
type input "source"
click at [319, 315] on button "Verify" at bounding box center [495, 312] width 680 height 19
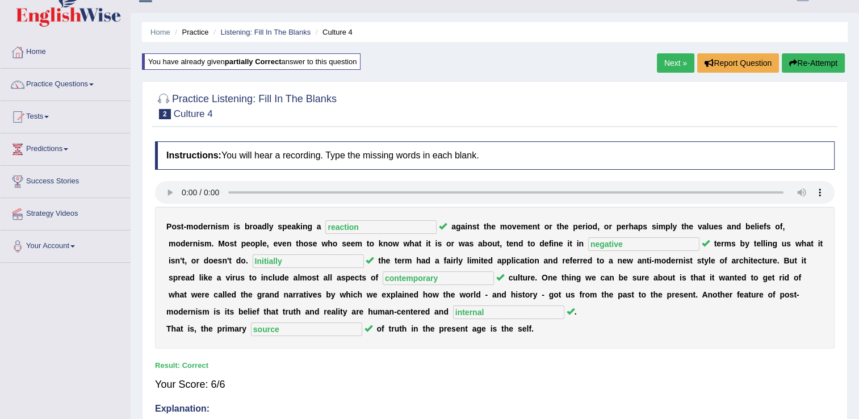
scroll to position [19, 0]
click at [668, 62] on link "Next »" at bounding box center [675, 63] width 37 height 19
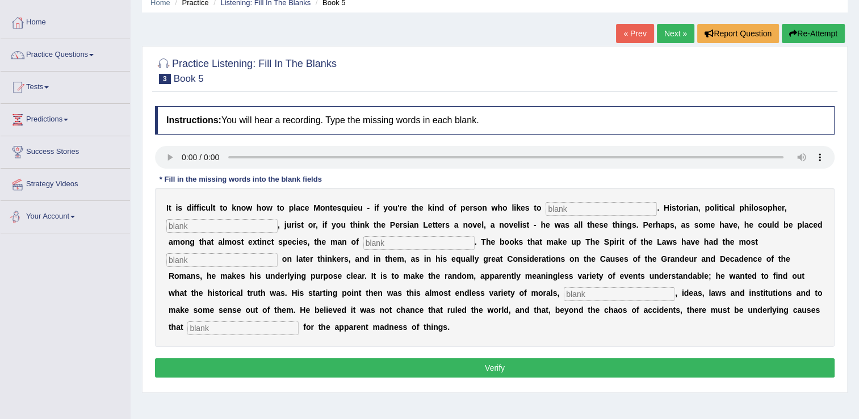
scroll to position [63, 0]
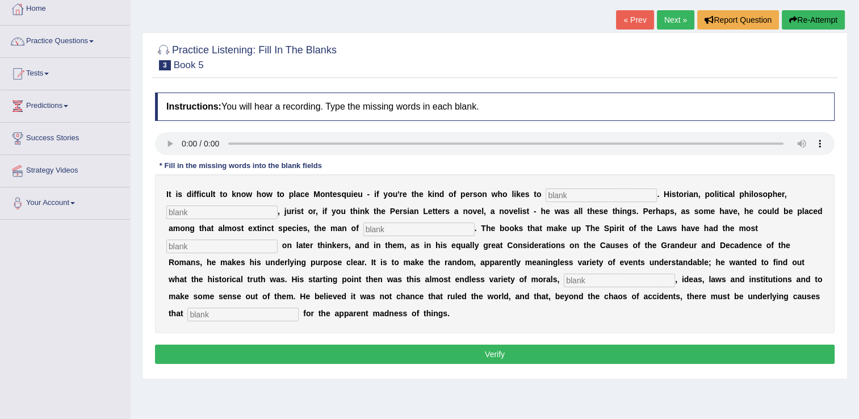
click at [551, 196] on input "text" at bounding box center [601, 196] width 111 height 14
type input "categorised"
click at [231, 208] on input "text" at bounding box center [221, 213] width 111 height 14
type input "sociologist"
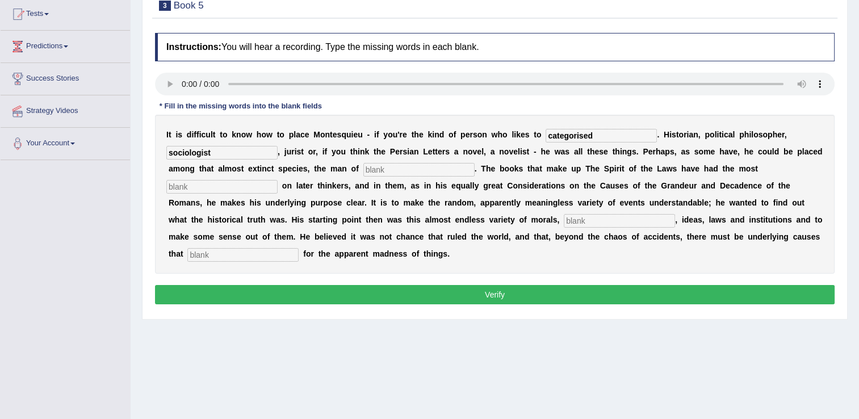
scroll to position [122, 0]
click at [363, 167] on input "text" at bounding box center [418, 171] width 111 height 14
type input "latters"
click at [278, 181] on input "text" at bounding box center [221, 188] width 111 height 14
type input "influence"
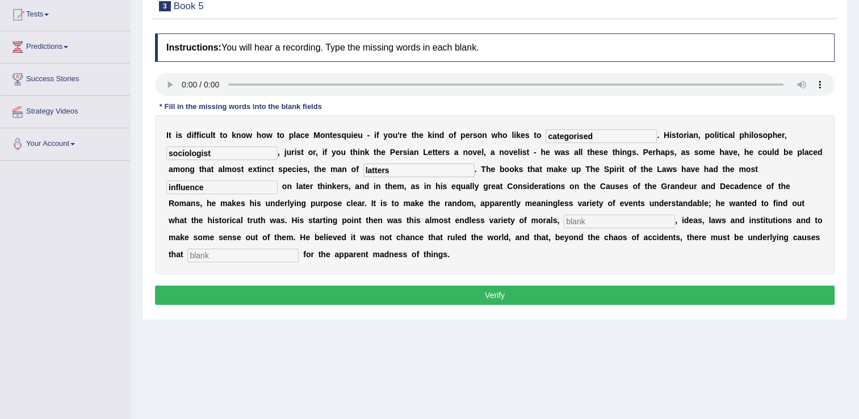
click at [564, 222] on input "text" at bounding box center [619, 222] width 111 height 14
type input "costoms"
click at [299, 249] on input "text" at bounding box center [242, 256] width 111 height 14
type input "account"
click at [534, 286] on button "Verify" at bounding box center [495, 295] width 680 height 19
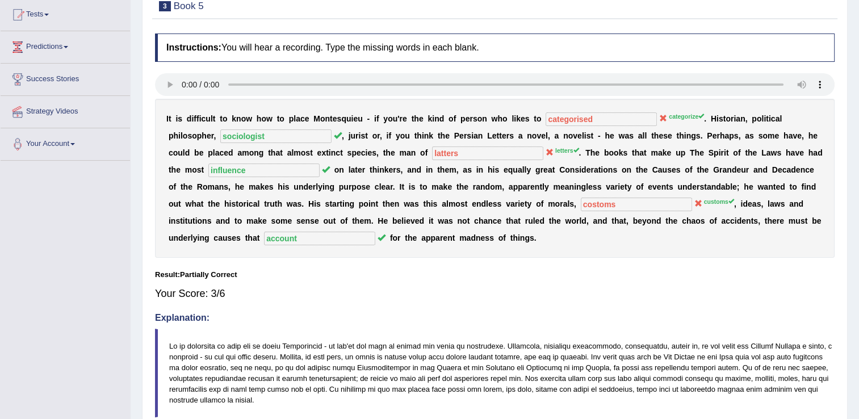
scroll to position [52, 0]
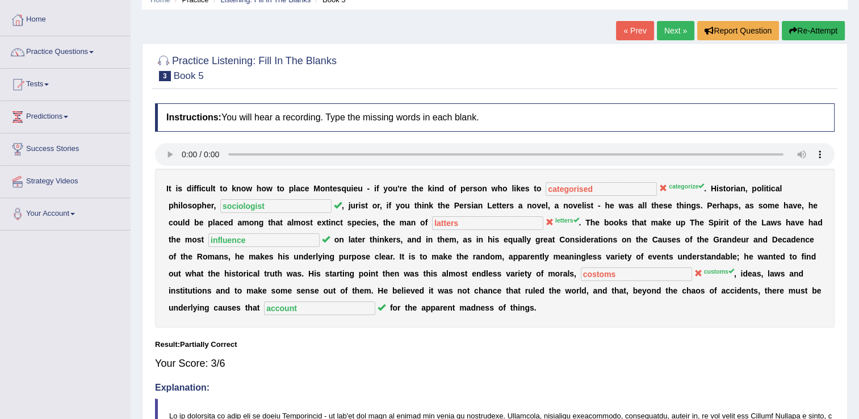
click at [799, 28] on button "Re-Attempt" at bounding box center [813, 30] width 63 height 19
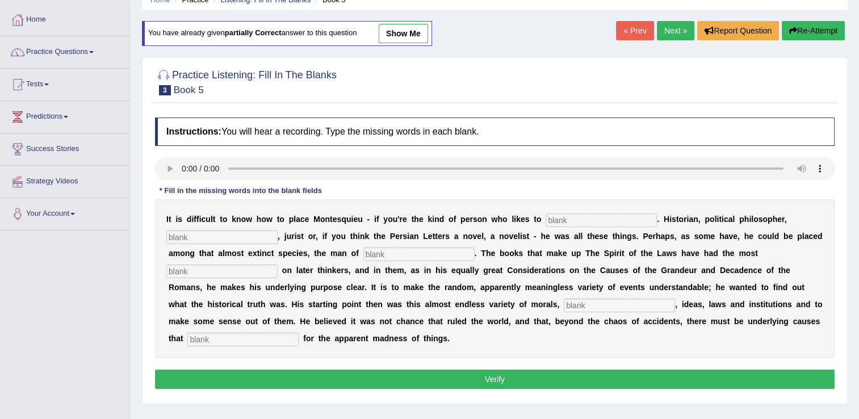
click at [546, 216] on input "text" at bounding box center [601, 220] width 111 height 14
type input "categorize"
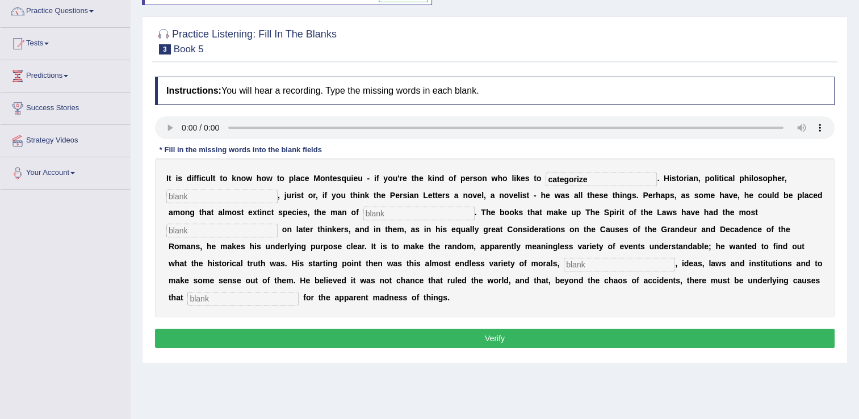
click at [237, 190] on input "text" at bounding box center [221, 197] width 111 height 14
type input "sociologist"
click at [363, 212] on input "text" at bounding box center [418, 214] width 111 height 14
type input "letter"
click at [278, 224] on input "text" at bounding box center [221, 231] width 111 height 14
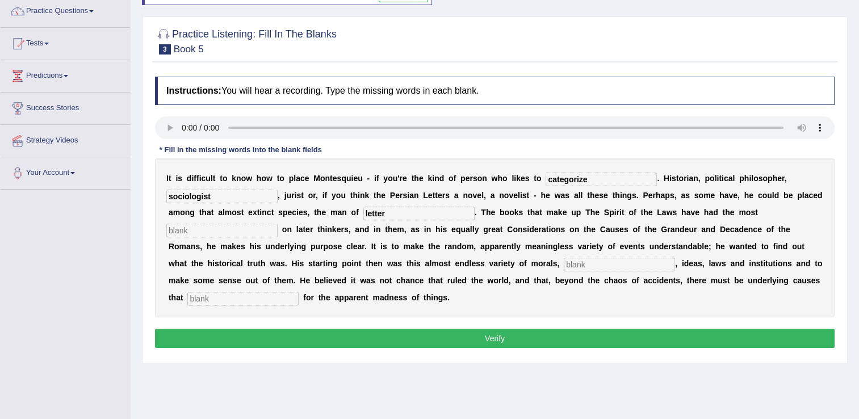
click at [363, 208] on input "letter" at bounding box center [418, 214] width 111 height 14
type input "letters"
click at [278, 224] on input "text" at bounding box center [221, 231] width 111 height 14
type input "influence"
click at [564, 261] on input "text" at bounding box center [619, 265] width 111 height 14
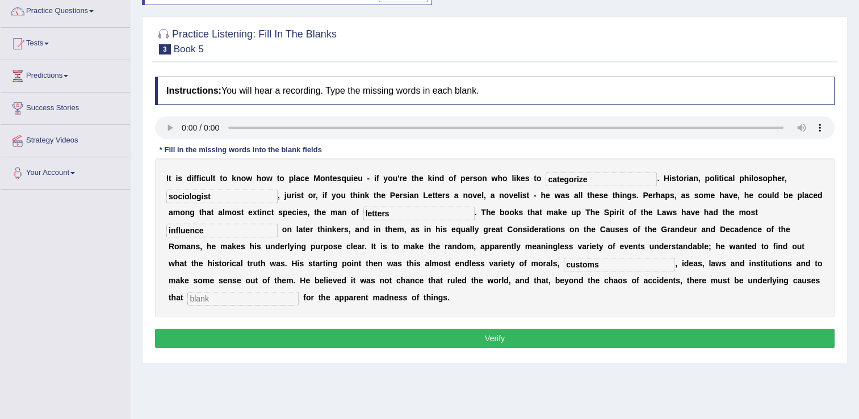
type input "customs"
click at [299, 292] on input "text" at bounding box center [242, 299] width 111 height 14
type input "account"
click at [556, 329] on button "Verify" at bounding box center [495, 338] width 680 height 19
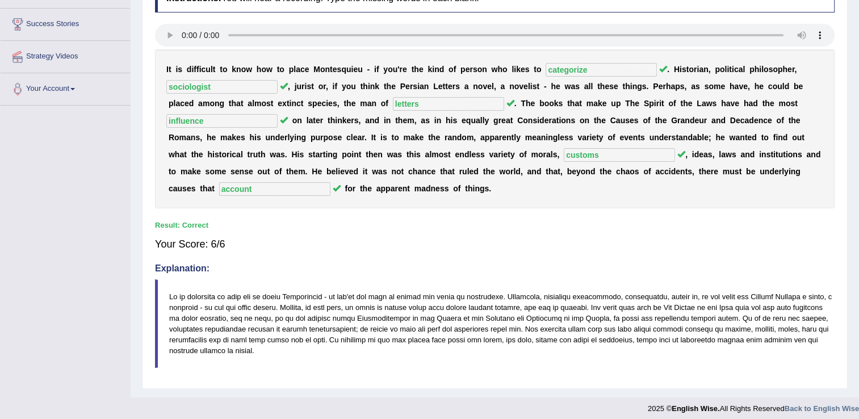
scroll to position [0, 0]
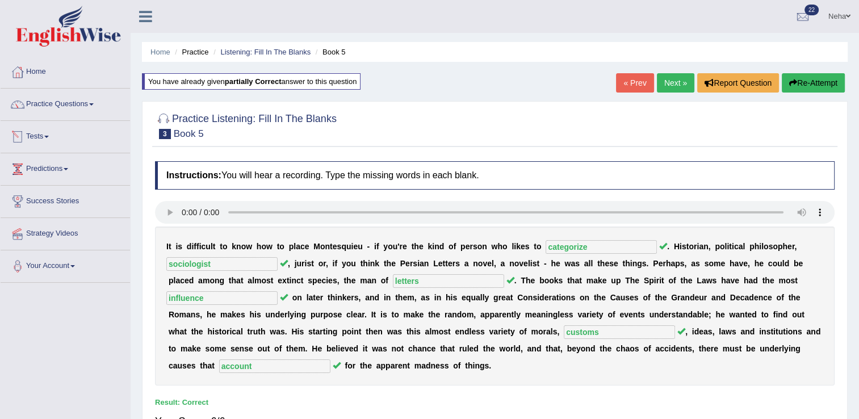
click at [42, 136] on link "Tests" at bounding box center [65, 135] width 129 height 28
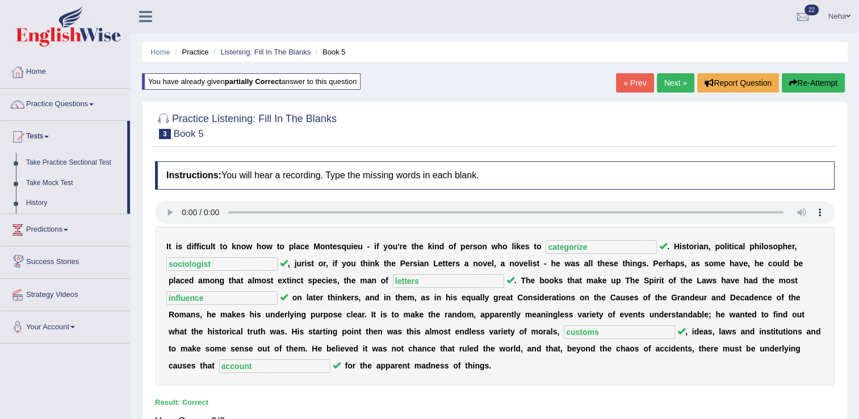
click at [43, 199] on link "History" at bounding box center [74, 203] width 106 height 20
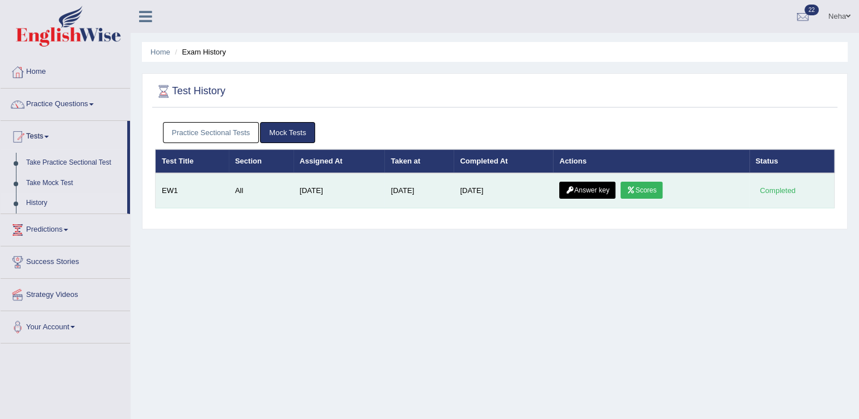
click at [648, 191] on link "Scores" at bounding box center [642, 190] width 42 height 17
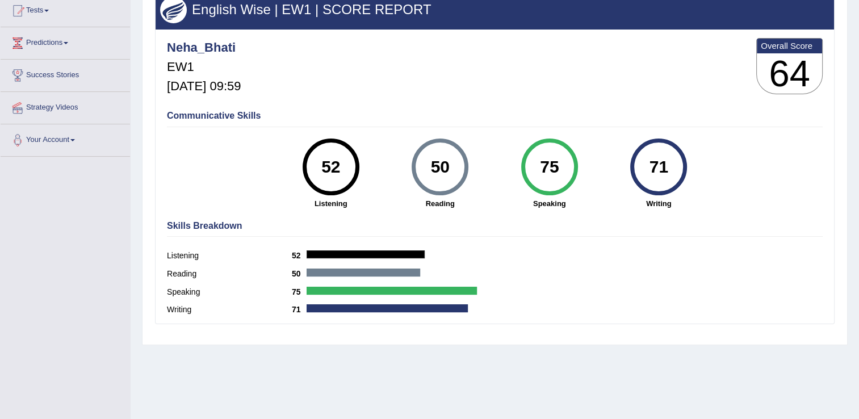
scroll to position [127, 0]
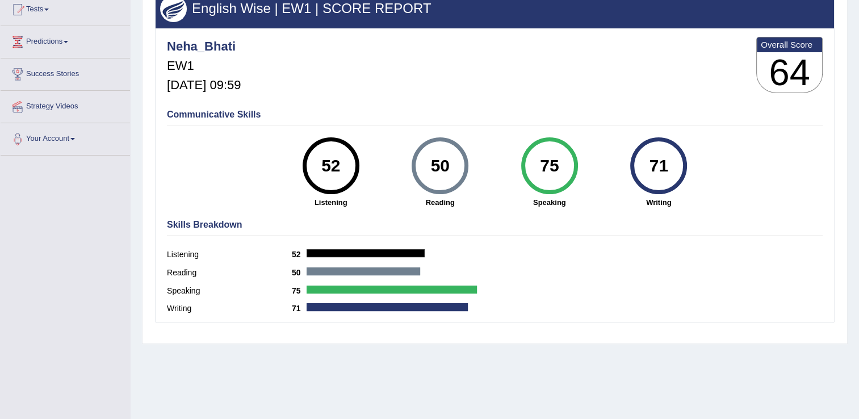
drag, startPoint x: 663, startPoint y: 170, endPoint x: 575, endPoint y: 247, distance: 117.1
click at [575, 34] on div "Neha_Bhati EW1 Oct 2, 2025, 09:59 Overall Score 64 Communicative Skills 52 List…" at bounding box center [495, 31] width 678 height 6
click at [575, 247] on div "Listening 52" at bounding box center [495, 256] width 656 height 18
click at [554, 240] on div "Skills Breakdown Listening 52 Reading 50 Speaking 75 Writing 71" at bounding box center [494, 268] width 661 height 108
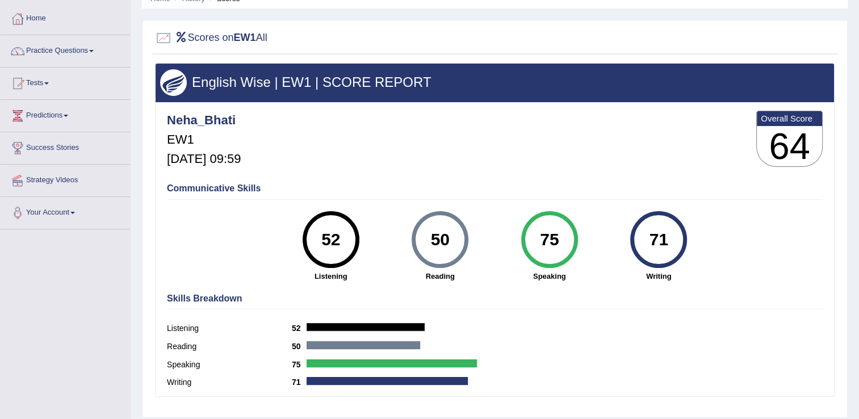
scroll to position [0, 0]
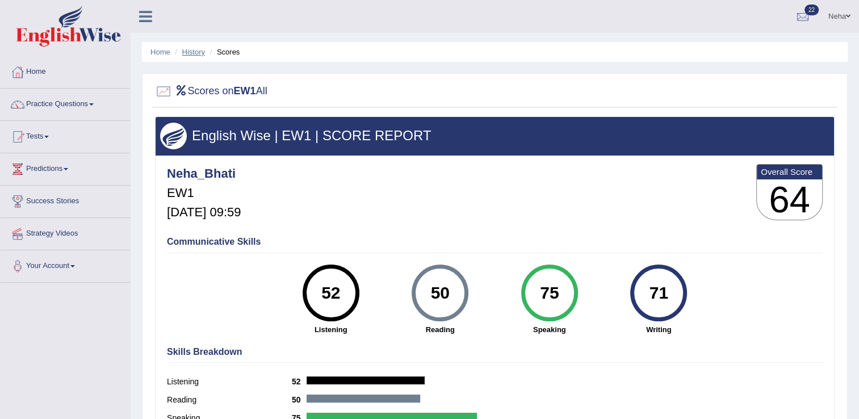
click at [198, 49] on link "History" at bounding box center [193, 52] width 23 height 9
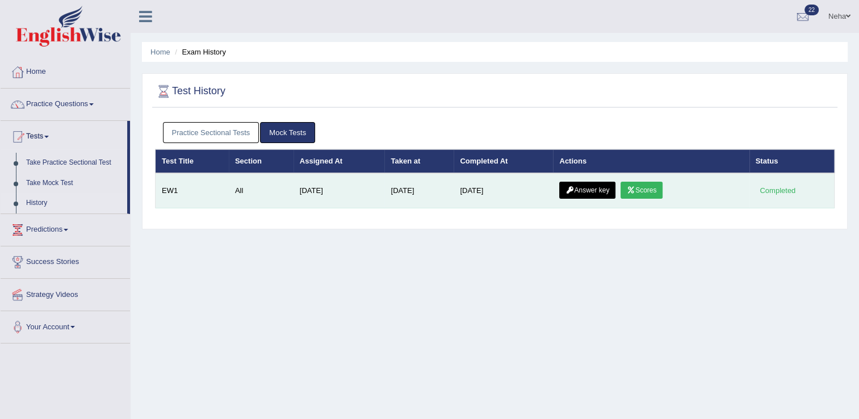
click at [593, 191] on link "Answer key" at bounding box center [587, 190] width 56 height 17
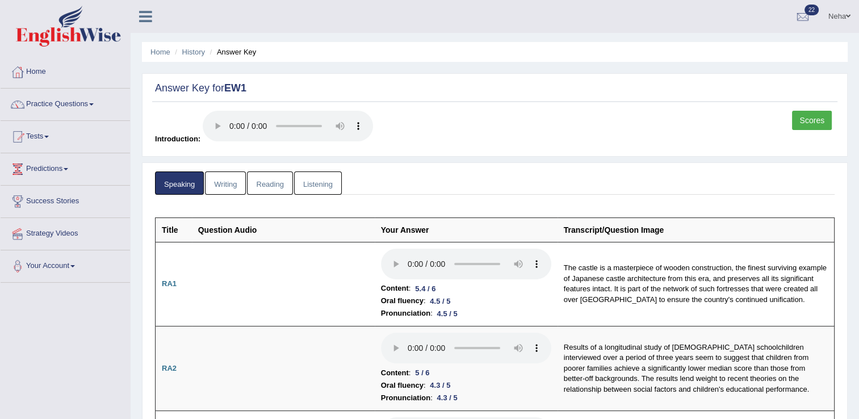
click at [315, 181] on link "Listening" at bounding box center [318, 182] width 48 height 23
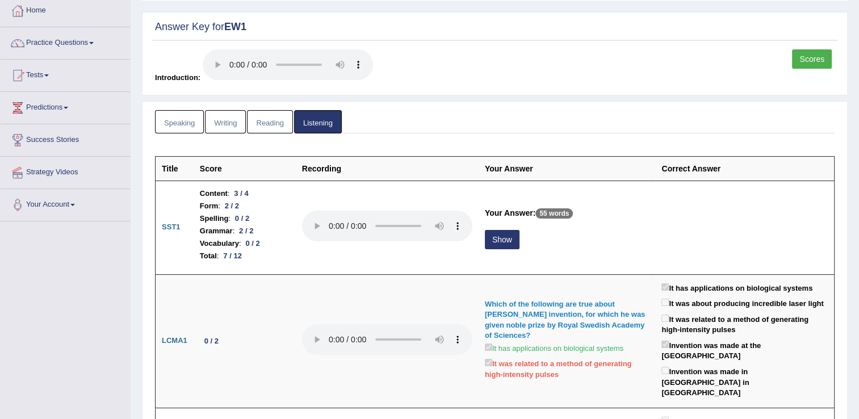
scroll to position [61, 0]
click at [271, 126] on link "Reading" at bounding box center [269, 121] width 45 height 23
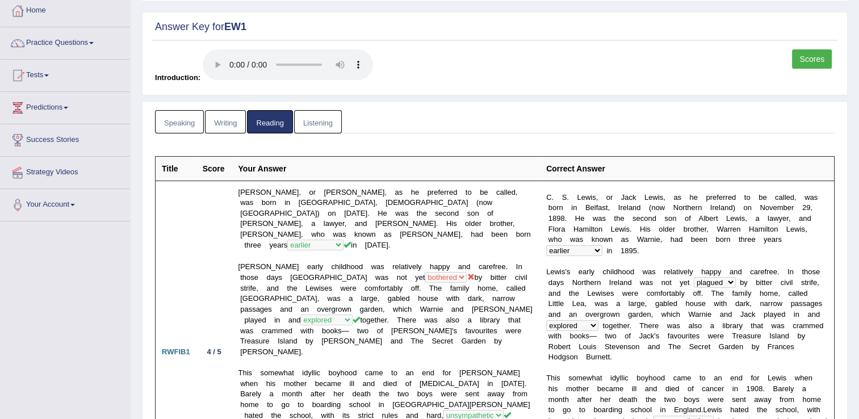
click at [224, 115] on link "Writing" at bounding box center [225, 121] width 41 height 23
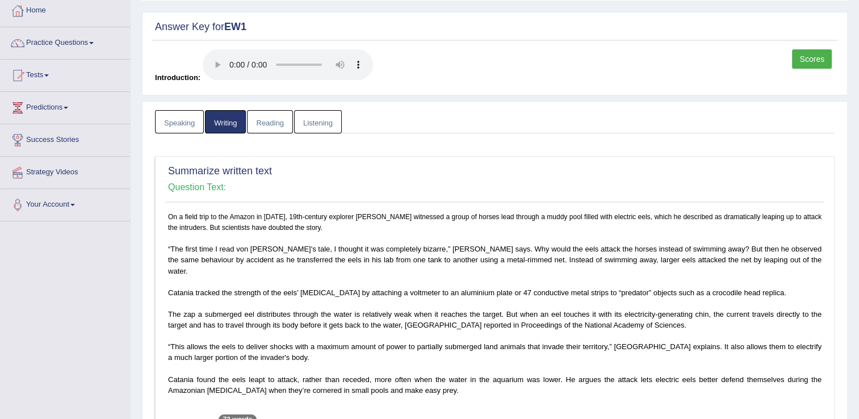
click at [183, 123] on link "Speaking" at bounding box center [179, 121] width 49 height 23
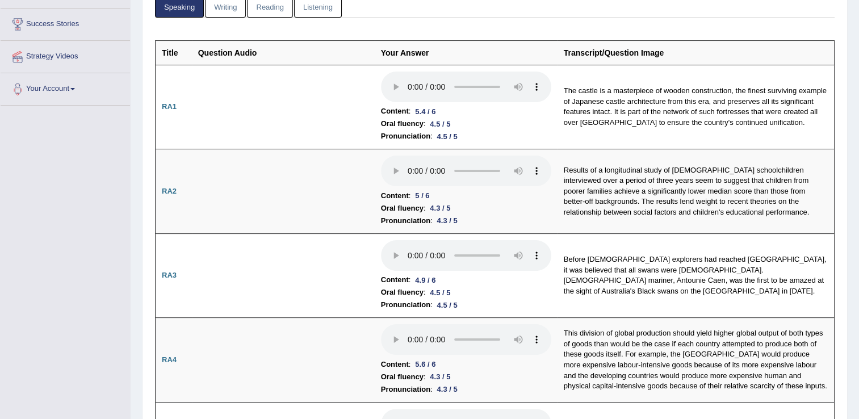
scroll to position [0, 0]
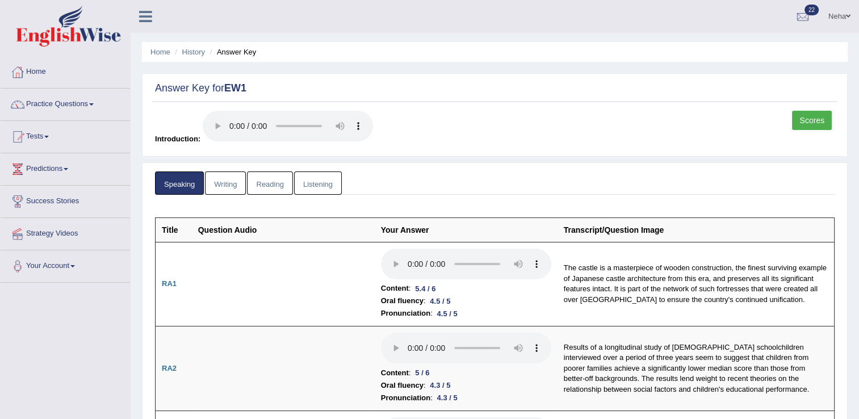
drag, startPoint x: 824, startPoint y: 88, endPoint x: 816, endPoint y: 119, distance: 32.1
click at [816, 119] on div "Answer Key for EW1 Scores Introduction:" at bounding box center [495, 114] width 706 height 83
click at [816, 119] on link "Scores" at bounding box center [812, 120] width 40 height 19
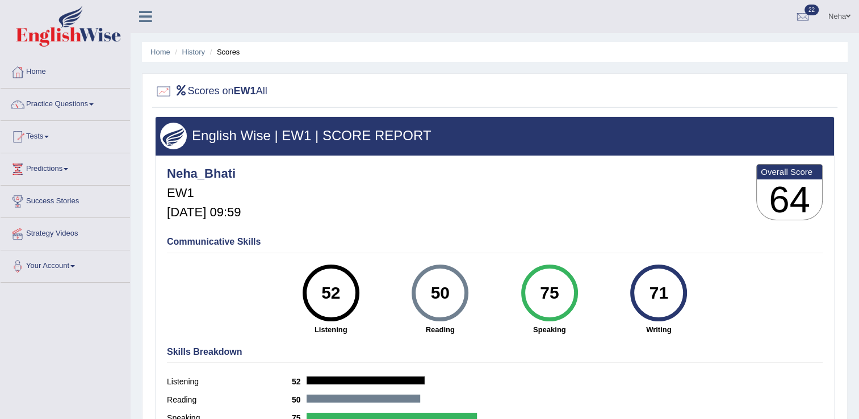
click at [232, 51] on li "Scores" at bounding box center [223, 52] width 33 height 11
click at [190, 53] on link "History" at bounding box center [193, 52] width 23 height 9
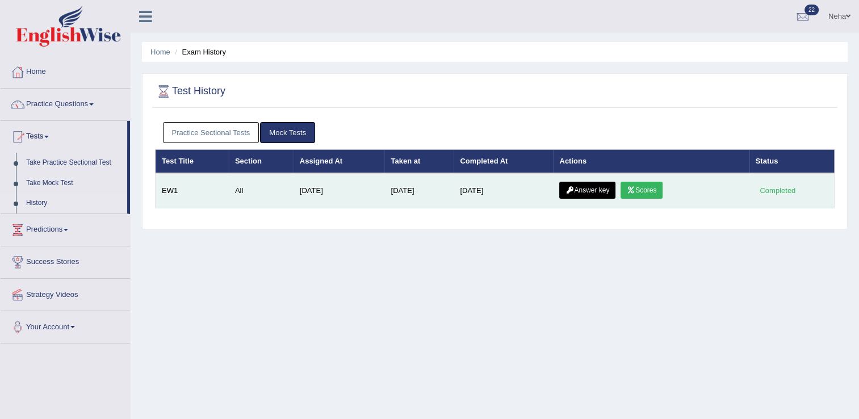
click at [583, 187] on link "Answer key" at bounding box center [587, 190] width 56 height 17
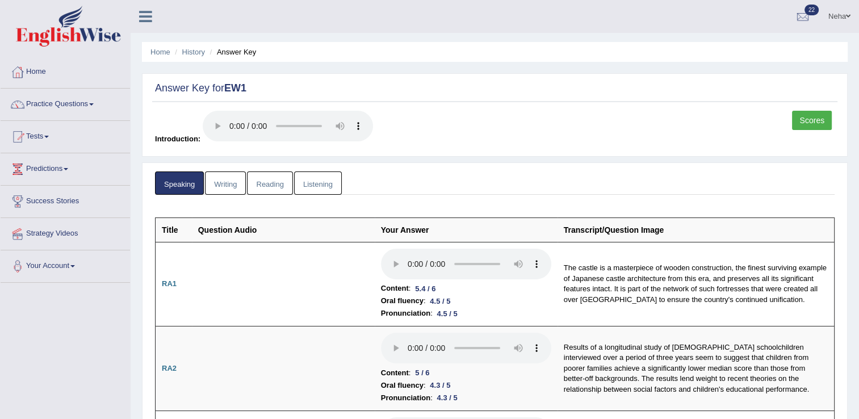
click at [227, 184] on link "Writing" at bounding box center [225, 182] width 41 height 23
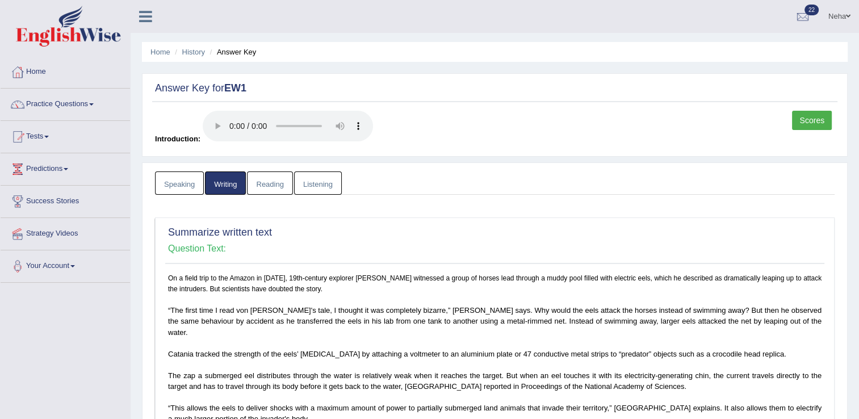
click at [269, 176] on link "Reading" at bounding box center [269, 182] width 45 height 23
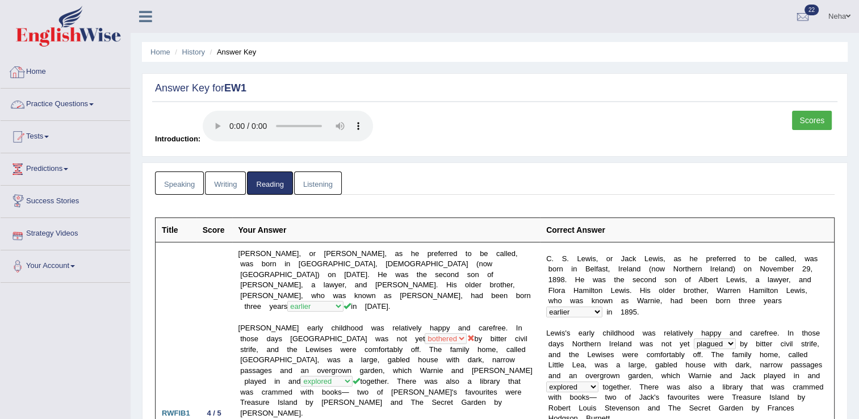
click at [57, 101] on link "Practice Questions" at bounding box center [65, 103] width 129 height 28
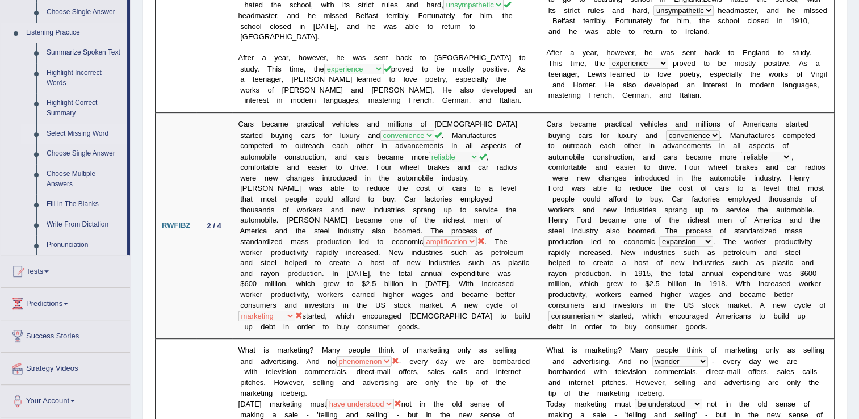
scroll to position [458, 0]
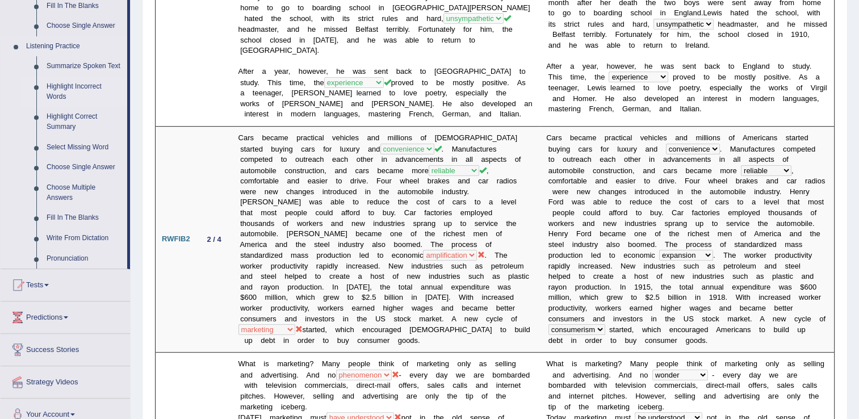
click at [79, 88] on link "Highlight Incorrect Words" at bounding box center [84, 92] width 86 height 30
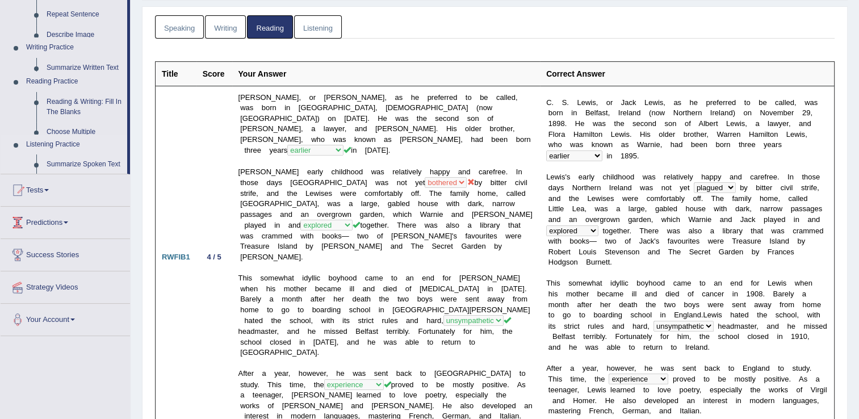
scroll to position [136, 0]
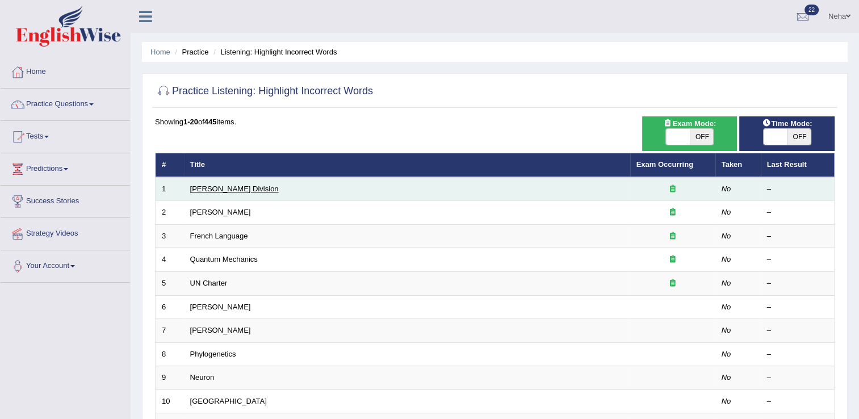
click at [213, 189] on link "[PERSON_NAME] Division" at bounding box center [234, 189] width 89 height 9
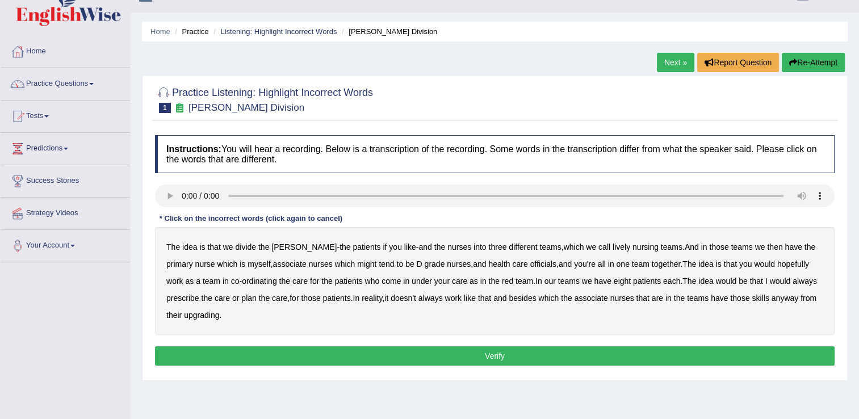
scroll to position [23, 0]
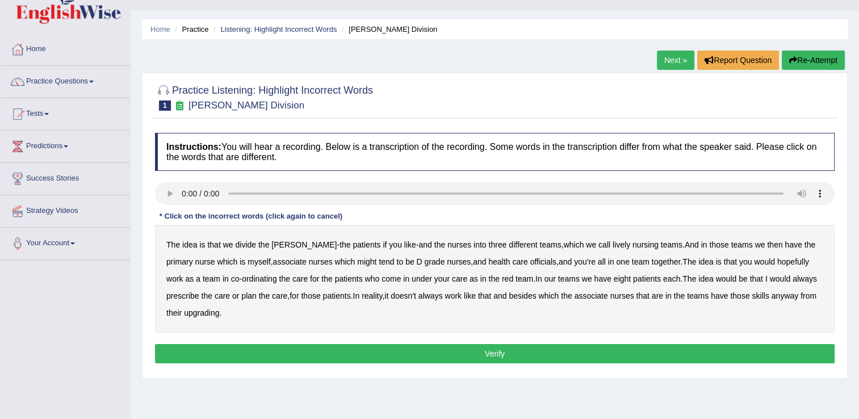
click at [613, 242] on b "lively" at bounding box center [622, 244] width 18 height 9
click at [357, 259] on b "might" at bounding box center [366, 261] width 19 height 9
click at [530, 260] on b "officials" at bounding box center [543, 261] width 26 height 9
click at [793, 278] on b "always" at bounding box center [805, 278] width 24 height 9
click at [184, 316] on b "upgrading" at bounding box center [201, 312] width 35 height 9
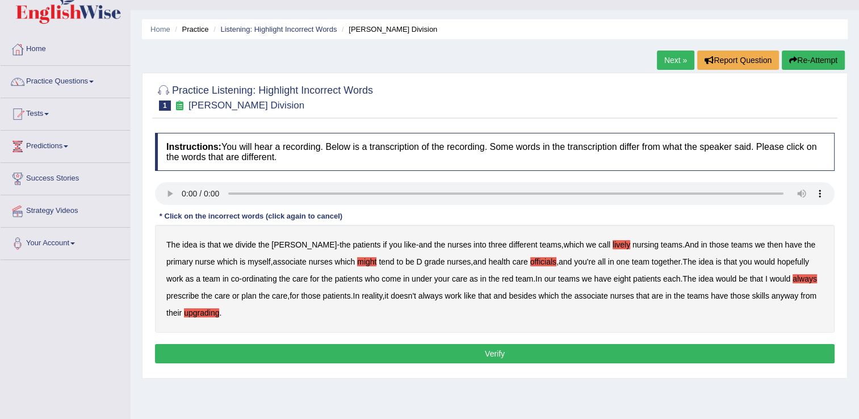
click at [298, 355] on button "Verify" at bounding box center [495, 353] width 680 height 19
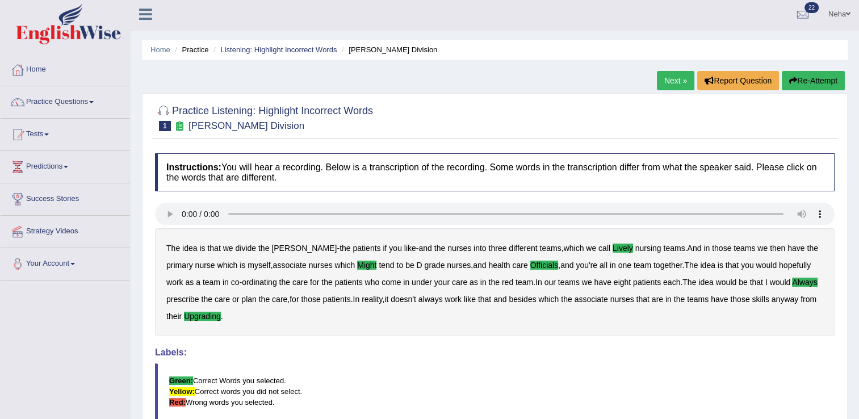
scroll to position [0, 0]
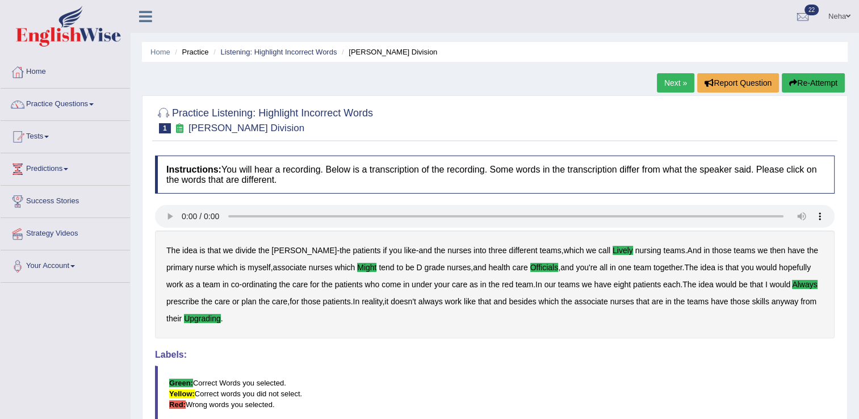
click at [675, 81] on link "Next »" at bounding box center [675, 82] width 37 height 19
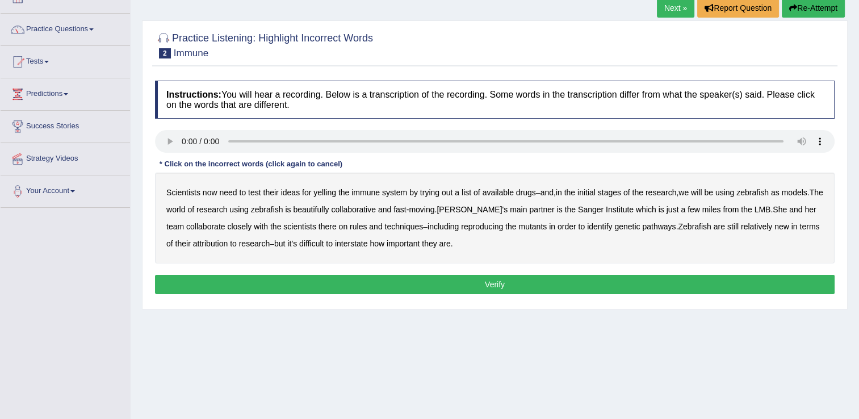
scroll to position [75, 0]
click at [327, 195] on b "yelling" at bounding box center [324, 192] width 23 height 9
click at [505, 194] on b "available" at bounding box center [498, 192] width 31 height 9
click at [329, 208] on b "beautifully" at bounding box center [311, 209] width 36 height 9
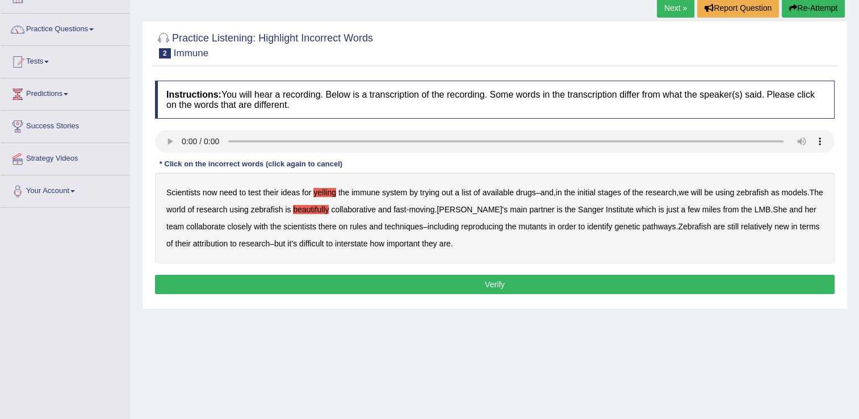
click at [362, 225] on b "rules" at bounding box center [358, 226] width 17 height 9
click at [495, 223] on b "reproducing" at bounding box center [482, 226] width 42 height 9
click at [231, 237] on div "Scientists now need to test their ideas for yelling the immune system by trying…" at bounding box center [495, 218] width 680 height 91
click at [228, 244] on b "attribution" at bounding box center [210, 243] width 35 height 9
click at [368, 240] on b "interstate" at bounding box center [351, 243] width 33 height 9
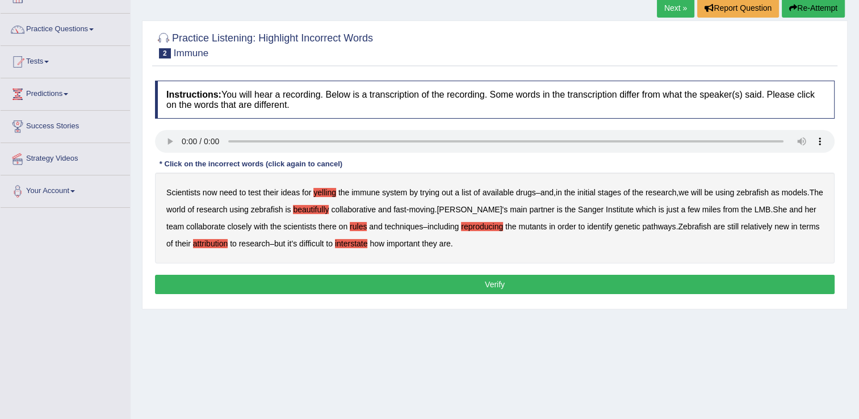
click at [376, 280] on button "Verify" at bounding box center [495, 284] width 680 height 19
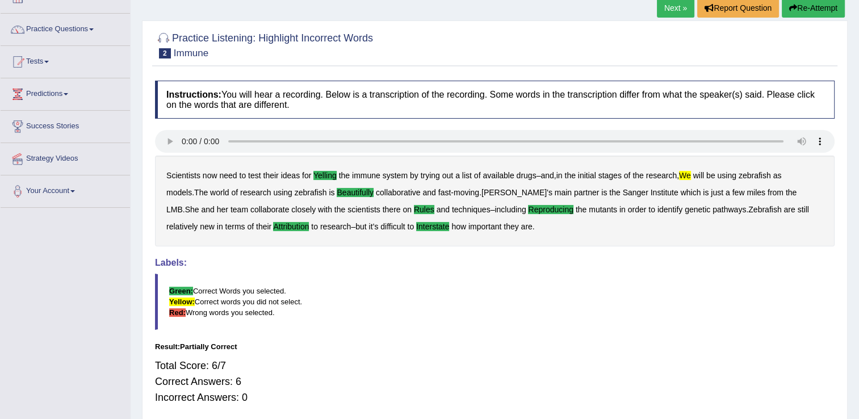
click at [793, 9] on icon "button" at bounding box center [793, 8] width 8 height 8
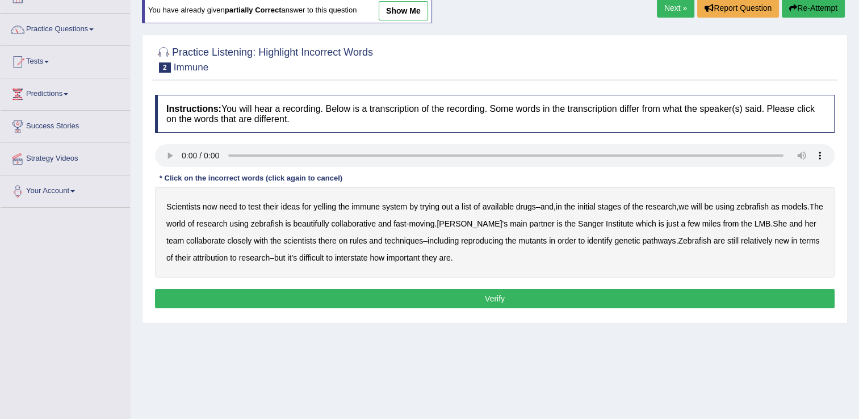
click at [323, 206] on b "yelling" at bounding box center [324, 206] width 23 height 9
click at [689, 205] on b "we" at bounding box center [683, 206] width 10 height 9
click at [322, 228] on div "Scientists now need to test their ideas for yelling the immune system by trying…" at bounding box center [495, 232] width 680 height 91
click at [324, 226] on b "beautifully" at bounding box center [311, 223] width 36 height 9
click at [354, 236] on b "rules" at bounding box center [358, 240] width 17 height 9
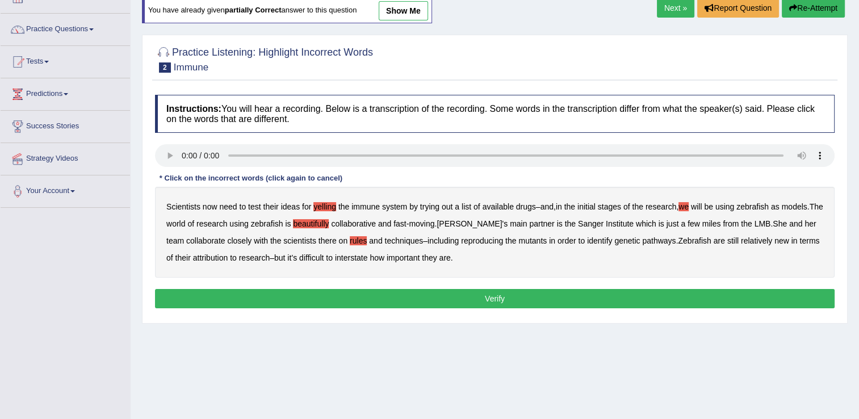
click at [488, 240] on b "reproducing" at bounding box center [482, 240] width 42 height 9
click at [607, 239] on b "identify" at bounding box center [599, 240] width 25 height 9
click at [228, 255] on b "attribution" at bounding box center [210, 257] width 35 height 9
click at [368, 253] on b "interstate" at bounding box center [351, 257] width 33 height 9
click at [442, 292] on button "Verify" at bounding box center [495, 298] width 680 height 19
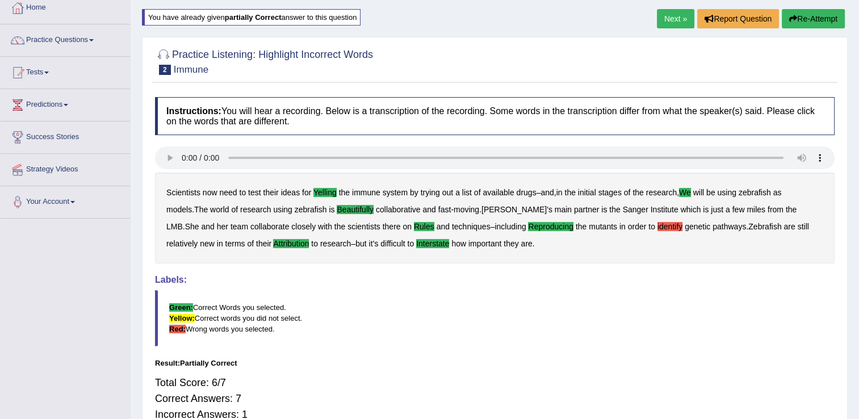
scroll to position [59, 0]
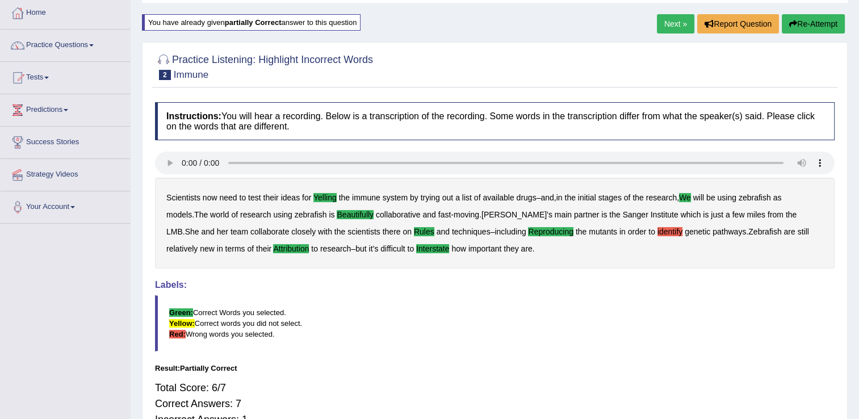
click at [672, 26] on link "Next »" at bounding box center [675, 23] width 37 height 19
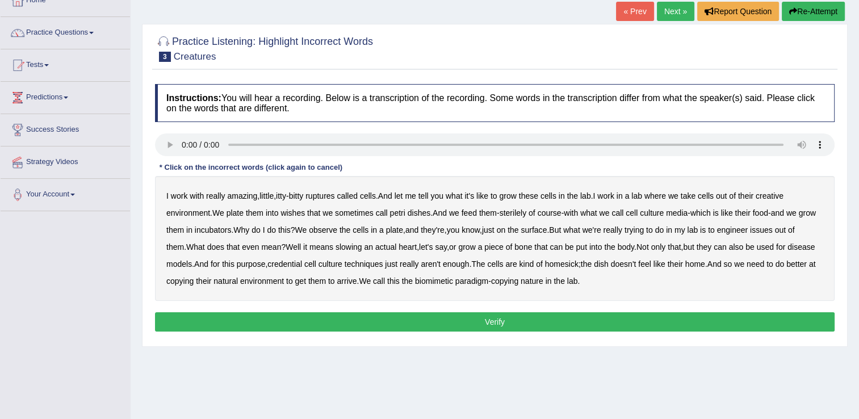
scroll to position [72, 0]
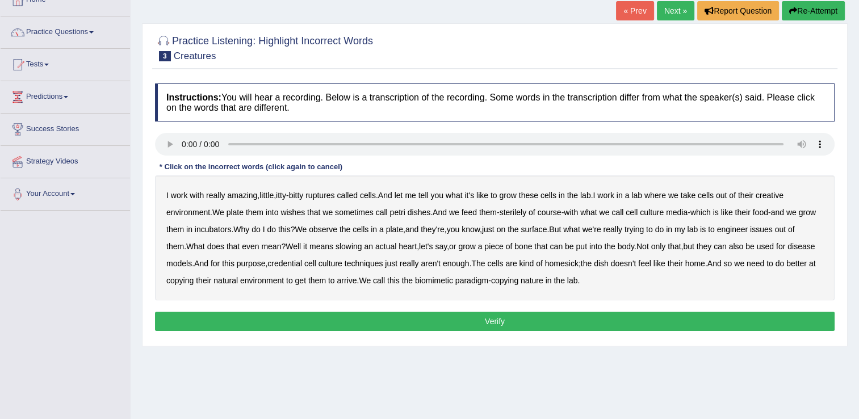
click at [320, 194] on b "ruptures" at bounding box center [319, 195] width 29 height 9
click at [772, 192] on b "creative" at bounding box center [770, 195] width 28 height 9
click at [773, 227] on b "issues" at bounding box center [761, 229] width 23 height 9
click at [354, 242] on b "slowing" at bounding box center [349, 246] width 27 height 9
click at [357, 280] on b "arrive" at bounding box center [347, 280] width 20 height 9
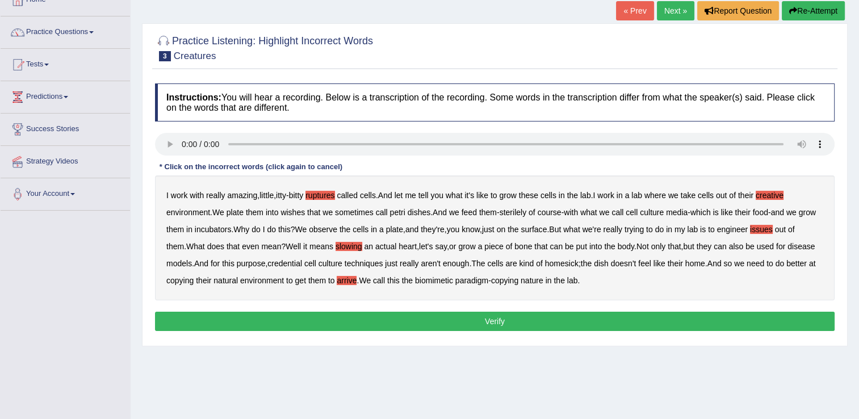
click at [418, 319] on button "Verify" at bounding box center [495, 321] width 680 height 19
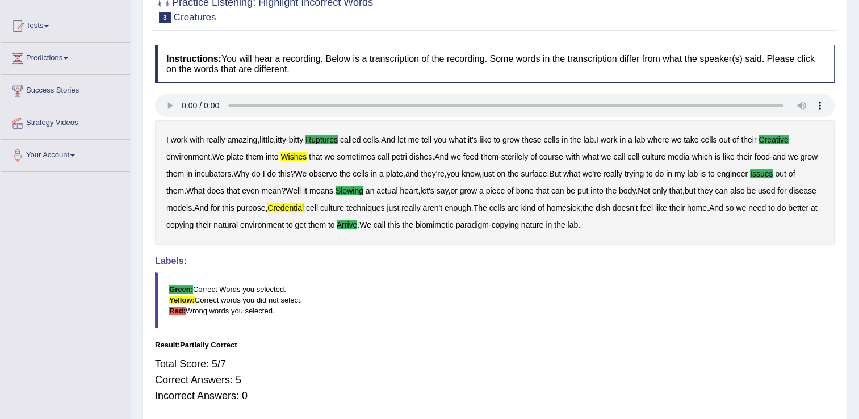
scroll to position [40, 0]
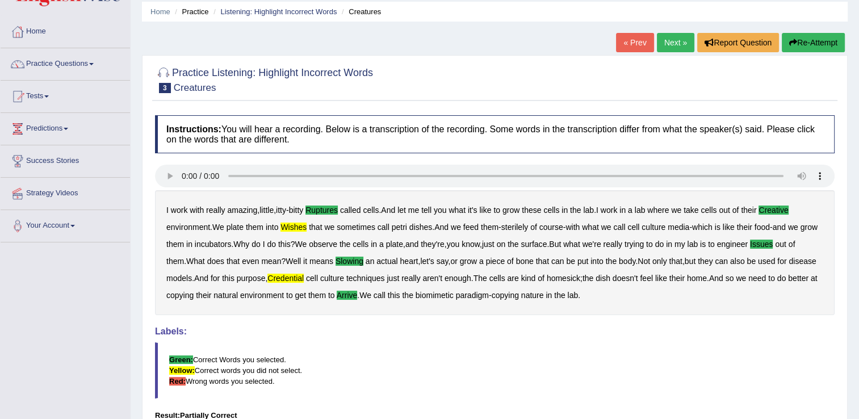
click at [673, 40] on link "Next »" at bounding box center [675, 42] width 37 height 19
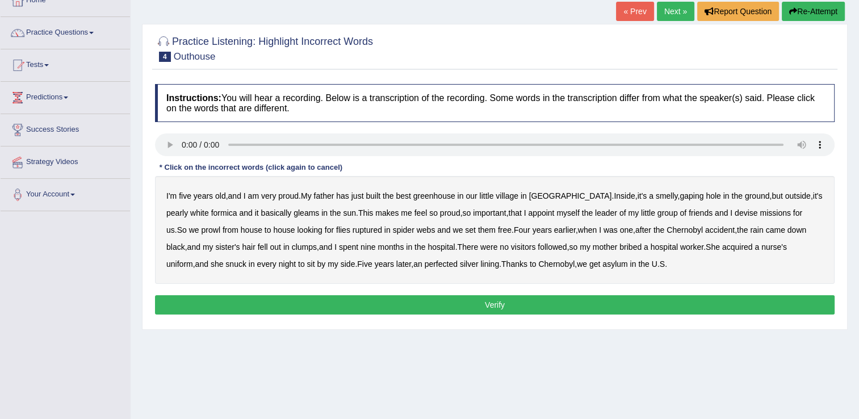
scroll to position [72, 0]
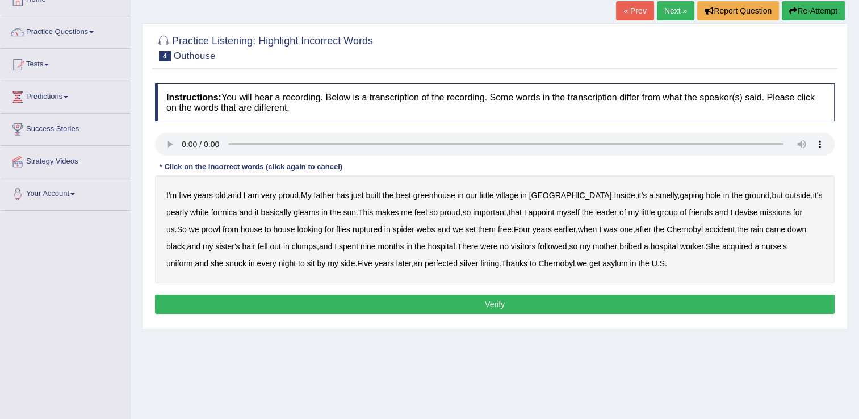
click at [442, 197] on b "greenhouse" at bounding box center [434, 195] width 42 height 9
click at [261, 212] on b "basically" at bounding box center [276, 212] width 31 height 9
click at [353, 231] on b "ruptured" at bounding box center [368, 229] width 30 height 9
click at [538, 244] on b "followed" at bounding box center [552, 246] width 29 height 9
click at [425, 264] on b "perfected" at bounding box center [441, 263] width 33 height 9
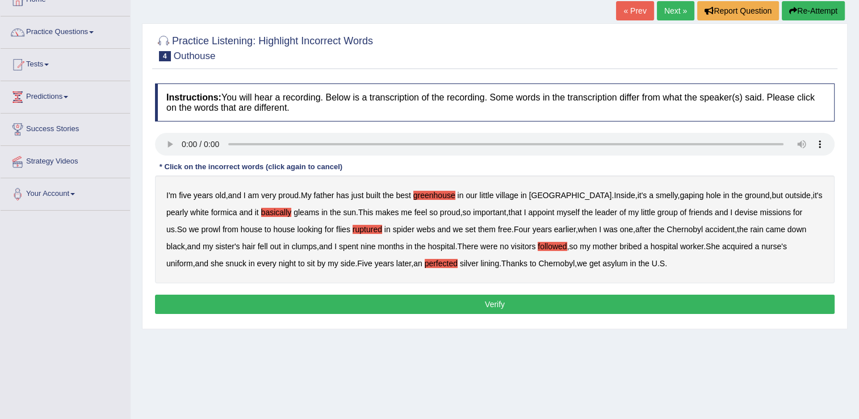
click at [492, 307] on button "Verify" at bounding box center [495, 304] width 680 height 19
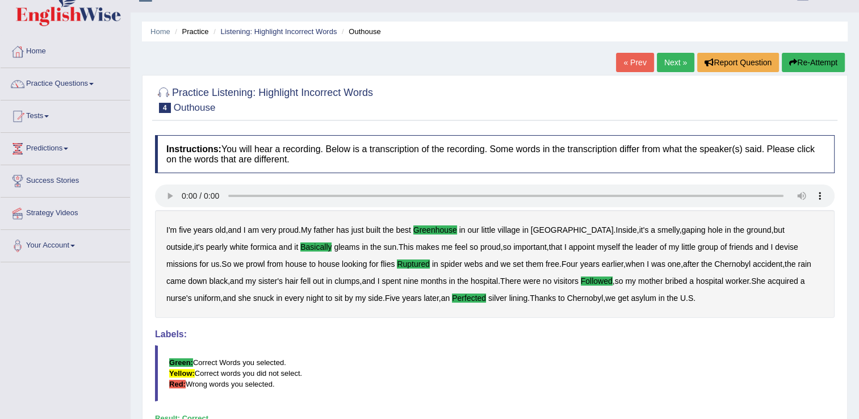
scroll to position [20, 0]
click at [671, 58] on link "Next »" at bounding box center [675, 62] width 37 height 19
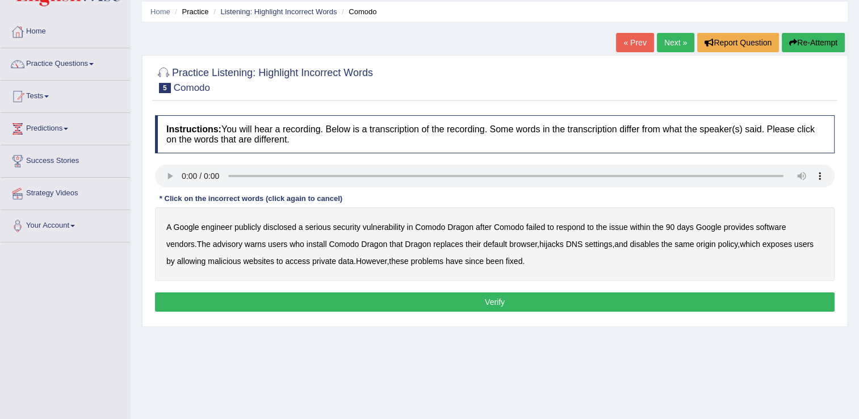
scroll to position [41, 0]
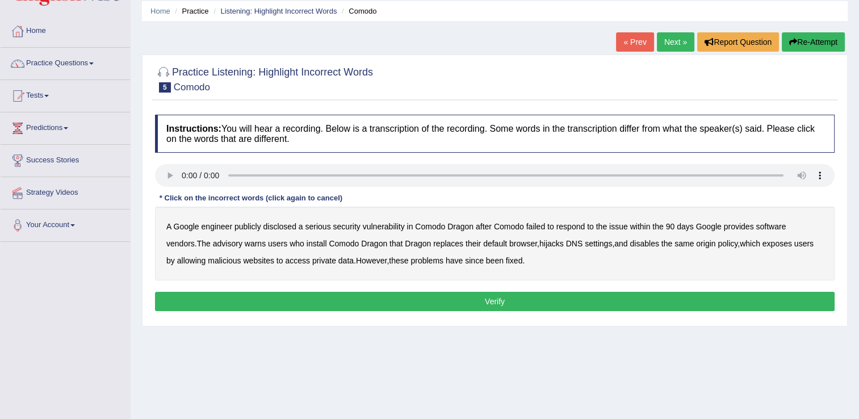
click at [291, 227] on b "disclosed" at bounding box center [279, 226] width 33 height 9
click at [307, 245] on b "install" at bounding box center [317, 243] width 20 height 9
click at [433, 240] on b "replaces" at bounding box center [448, 243] width 30 height 9
click at [500, 303] on button "Verify" at bounding box center [495, 301] width 680 height 19
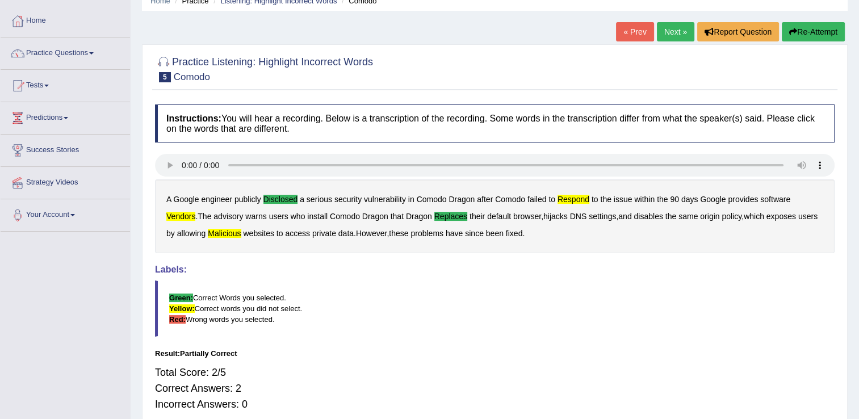
scroll to position [52, 0]
click at [673, 32] on link "Next »" at bounding box center [675, 31] width 37 height 19
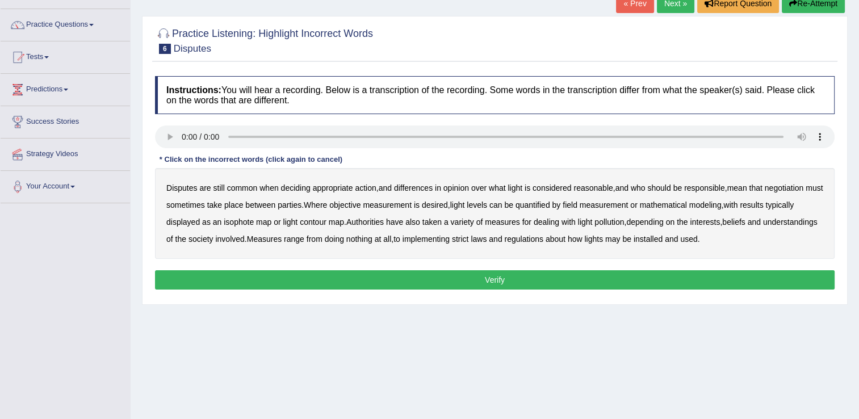
scroll to position [79, 0]
click at [244, 187] on b "common" at bounding box center [242, 187] width 31 height 9
click at [592, 183] on b "reasonable" at bounding box center [592, 187] width 39 height 9
click at [794, 205] on b "typically" at bounding box center [779, 204] width 28 height 9
click at [361, 206] on b "objective" at bounding box center [344, 204] width 31 height 9
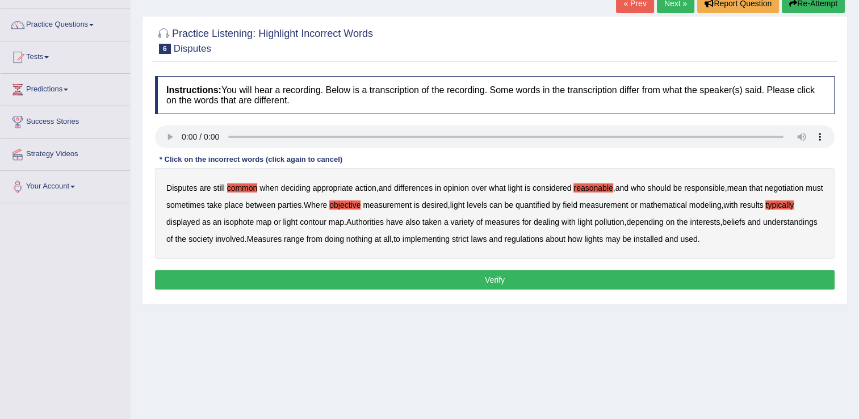
click at [543, 238] on b "regulations" at bounding box center [523, 238] width 39 height 9
click at [557, 279] on button "Verify" at bounding box center [495, 279] width 680 height 19
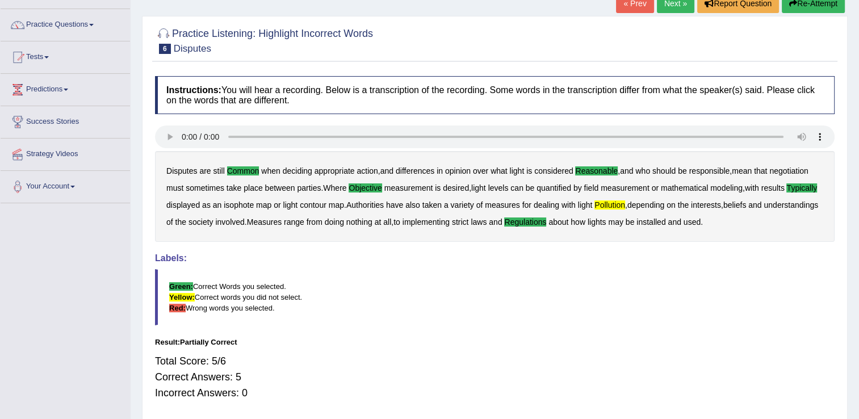
drag, startPoint x: 378, startPoint y: 169, endPoint x: 430, endPoint y: 35, distance: 144.0
click at [430, 35] on div "Practice Listening: Highlight Incorrect Words 6 Disputes Instructions: You will…" at bounding box center [495, 219] width 706 height 406
